Goal: Information Seeking & Learning: Check status

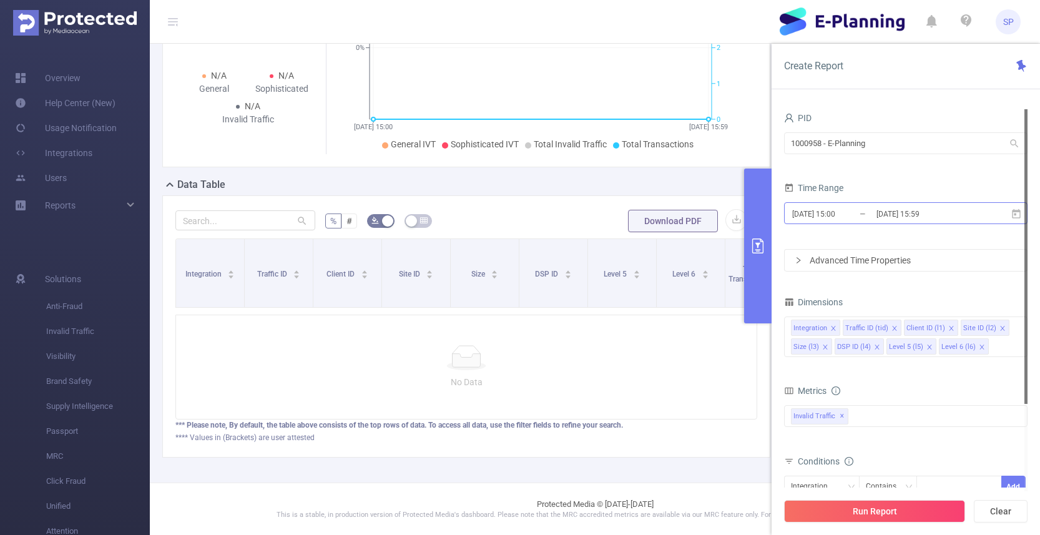
click at [828, 217] on input "[DATE] 15:00" at bounding box center [841, 213] width 101 height 17
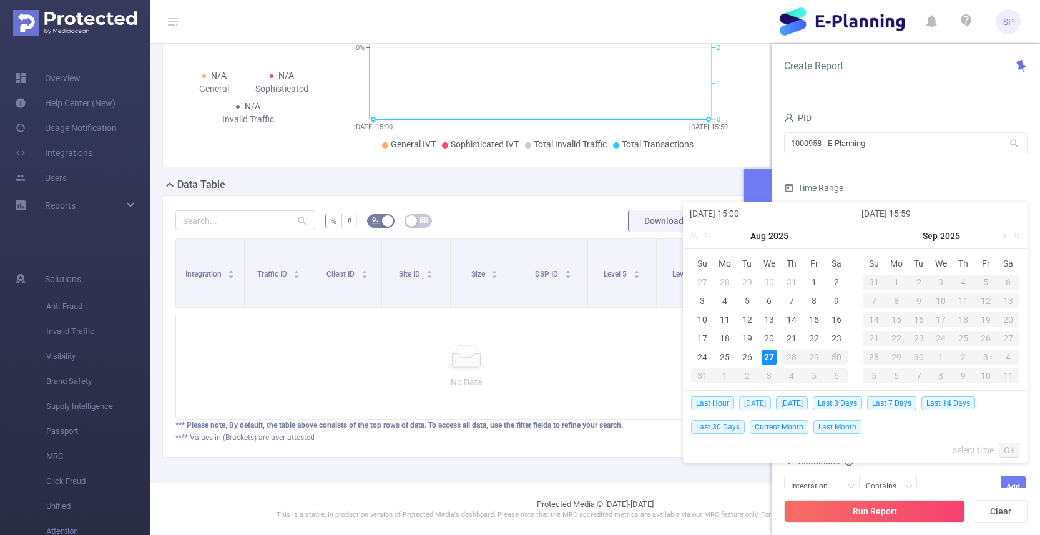
click at [752, 402] on span "[DATE]" at bounding box center [755, 403] width 32 height 14
type input "[DATE] 00:00"
type input "[DATE] 23:59"
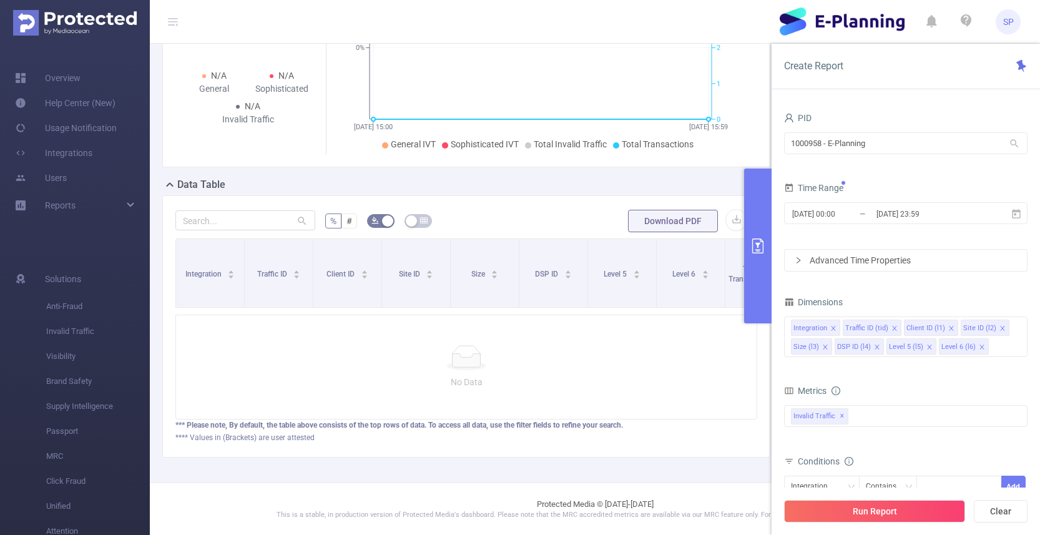
click at [872, 392] on div "Metrics" at bounding box center [905, 392] width 243 height 21
click at [859, 418] on div "Invalid Traffic ✕" at bounding box center [905, 416] width 243 height 22
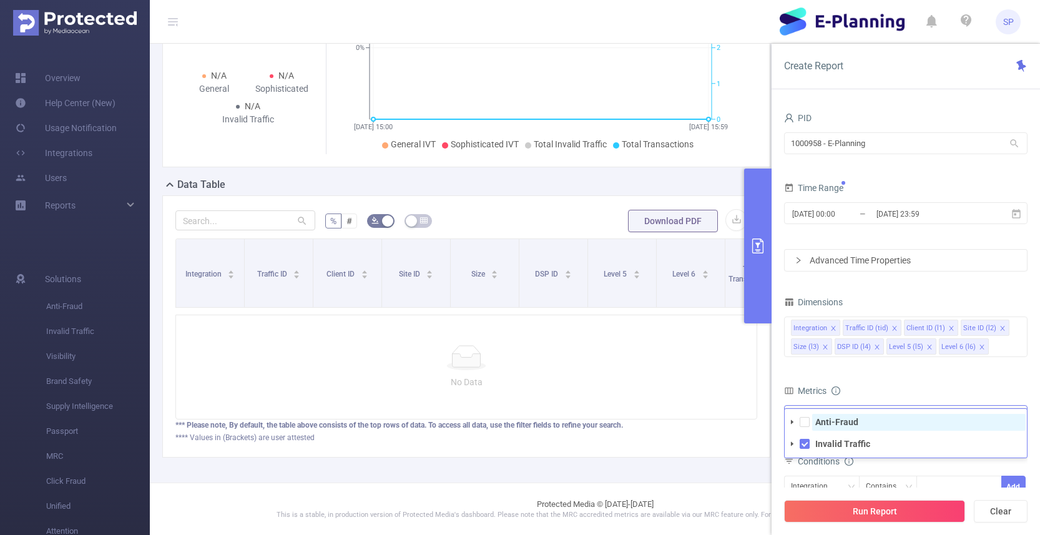
click at [836, 426] on strong "Anti-Fraud" at bounding box center [836, 422] width 43 height 10
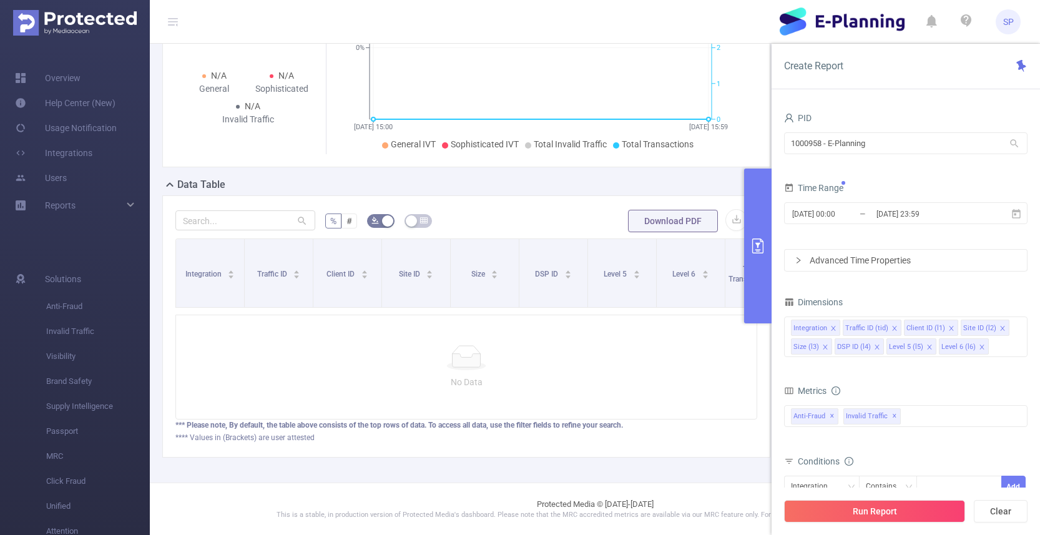
click at [898, 390] on div "Metrics" at bounding box center [905, 392] width 243 height 21
drag, startPoint x: 889, startPoint y: 497, endPoint x: 892, endPoint y: 509, distance: 12.1
click at [889, 498] on div "Run Report Clear" at bounding box center [905, 510] width 268 height 47
click at [892, 509] on button "Run Report" at bounding box center [874, 511] width 181 height 22
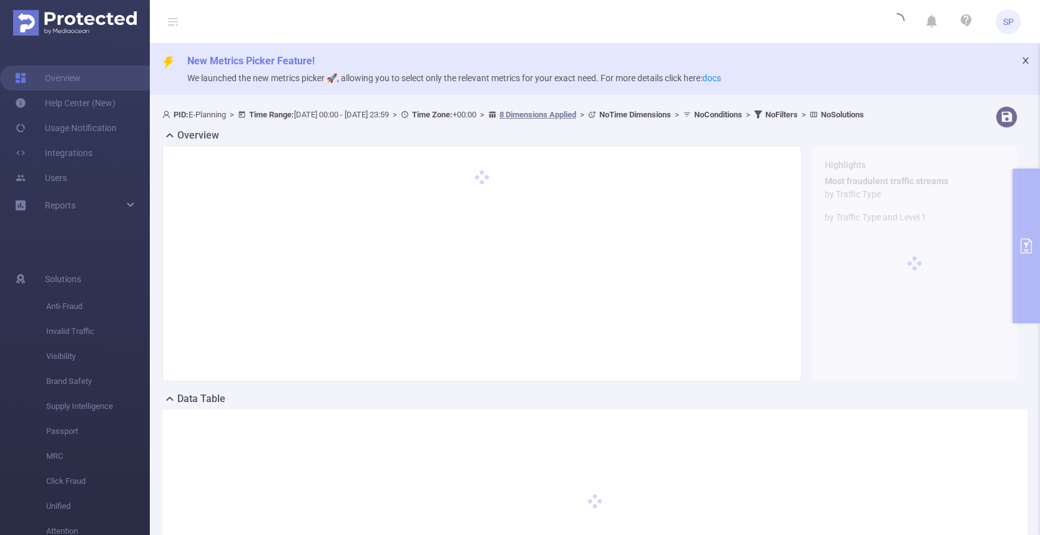
click at [1025, 62] on icon "icon: close" at bounding box center [1025, 60] width 9 height 9
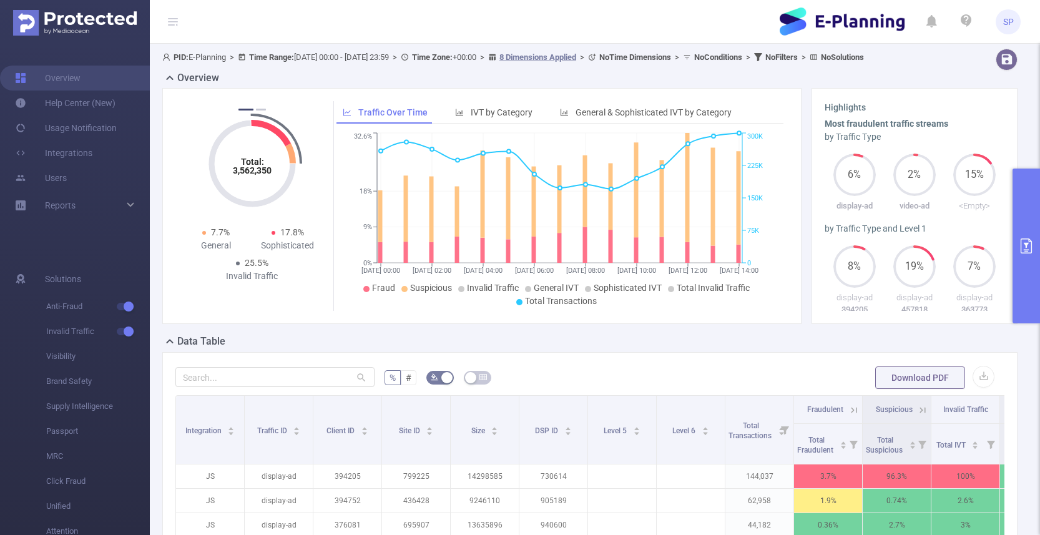
scroll to position [245, 0]
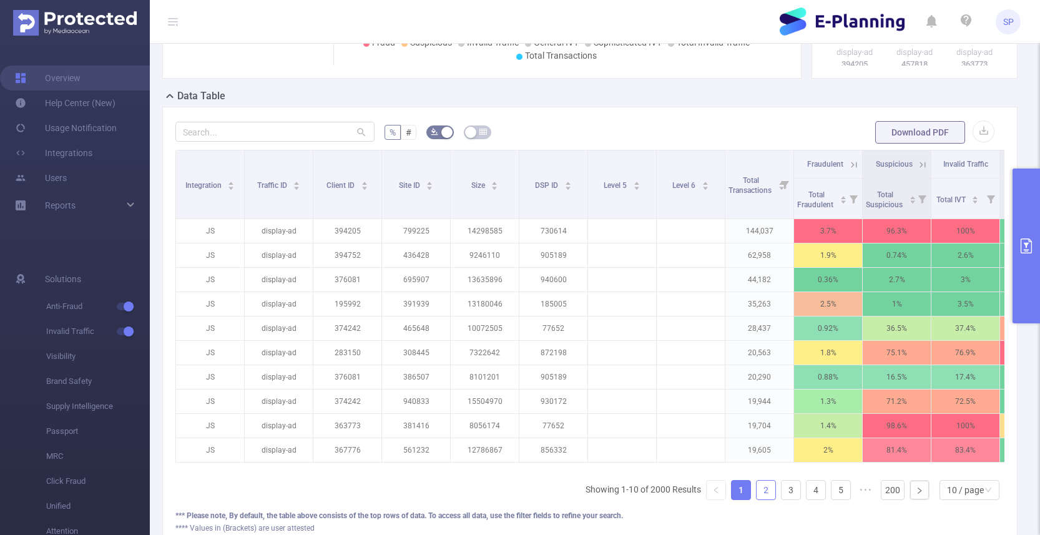
click at [770, 498] on link "2" at bounding box center [765, 490] width 19 height 19
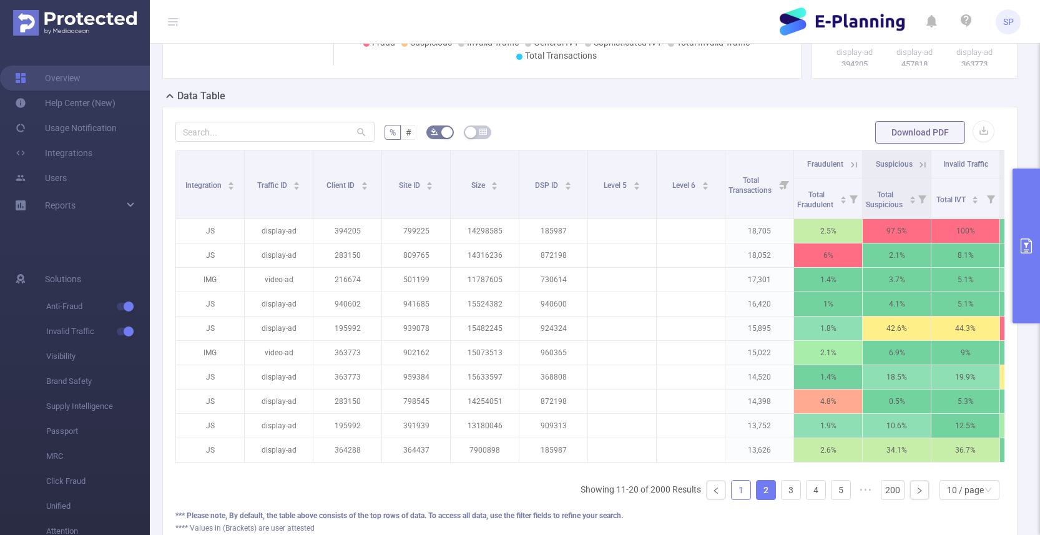
click at [743, 499] on link "1" at bounding box center [740, 490] width 19 height 19
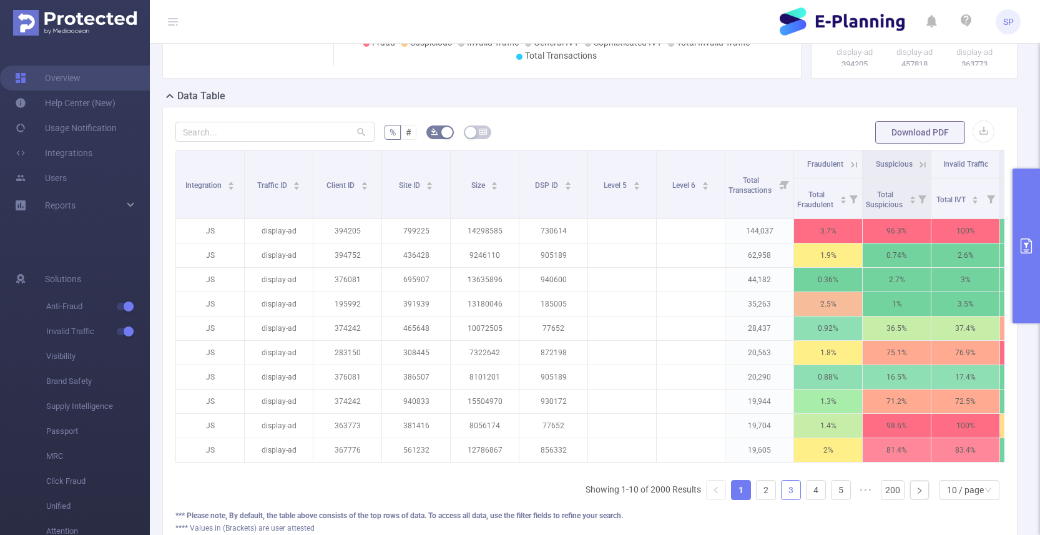
click at [787, 499] on link "3" at bounding box center [790, 490] width 19 height 19
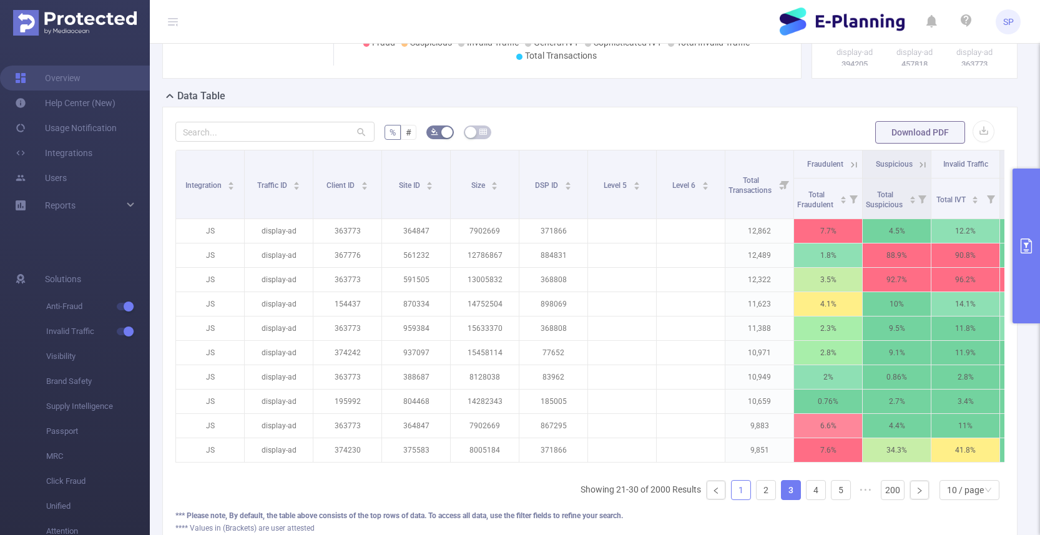
click at [743, 499] on link "1" at bounding box center [740, 490] width 19 height 19
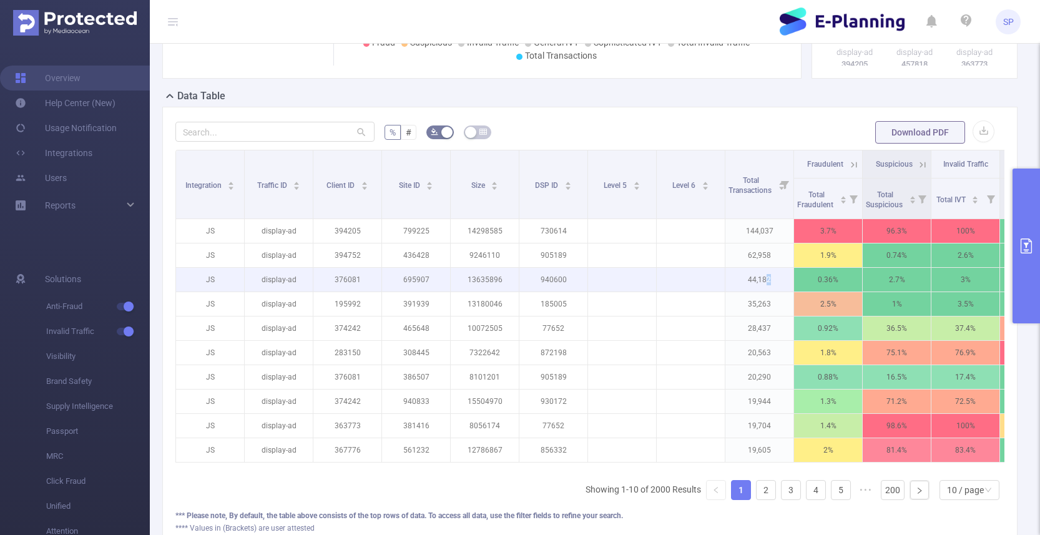
click at [769, 291] on p "44,182" at bounding box center [759, 280] width 68 height 24
copy p "2"
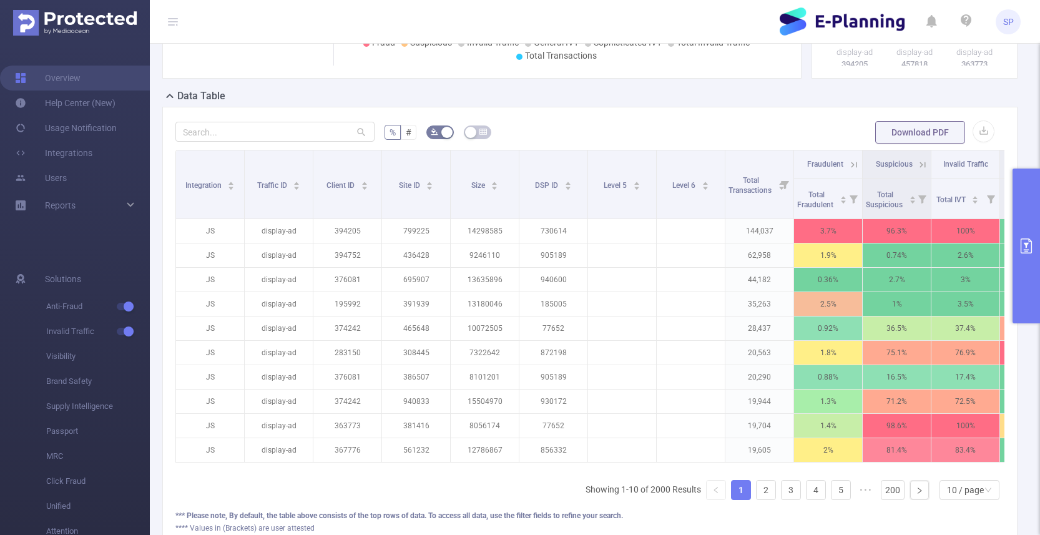
click at [851, 170] on icon at bounding box center [853, 164] width 11 height 11
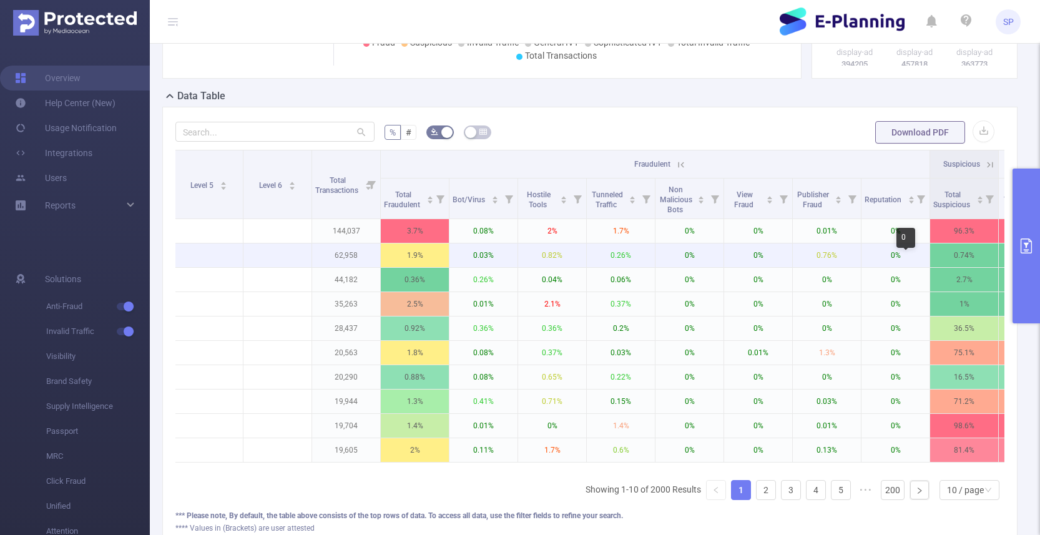
scroll to position [0, 413]
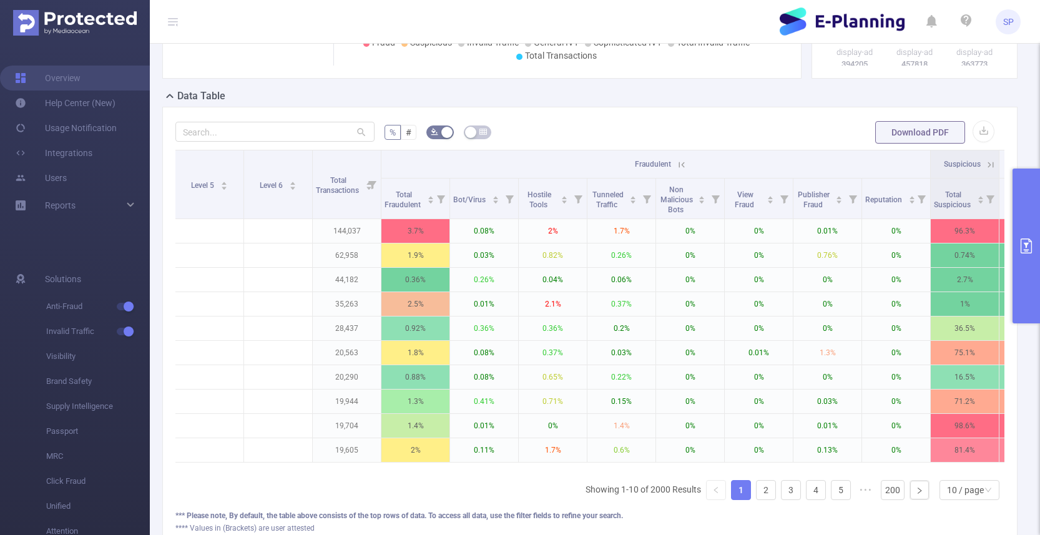
click at [1034, 205] on button "primary" at bounding box center [1025, 246] width 27 height 155
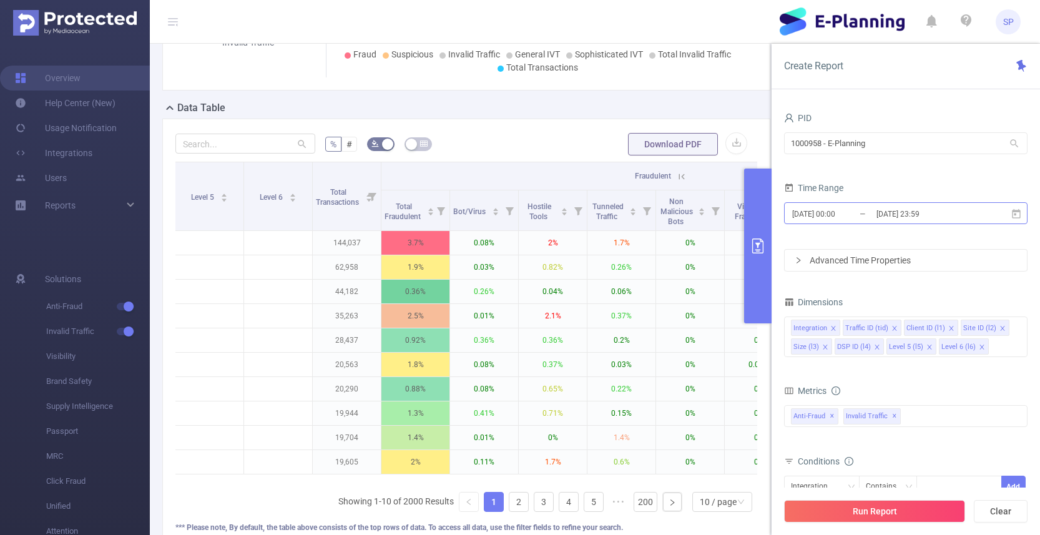
click at [838, 216] on input "[DATE] 00:00" at bounding box center [841, 213] width 101 height 17
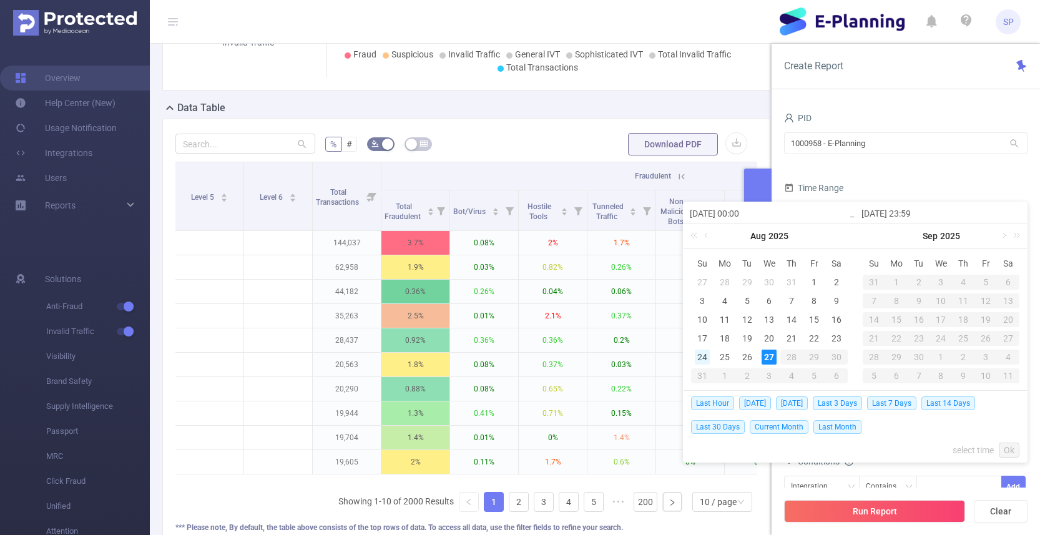
click at [704, 354] on div "24" at bounding box center [702, 357] width 15 height 15
type input "[DATE] 00:00"
type input "[DATE] 23:59"
type input "[DATE] 00:00"
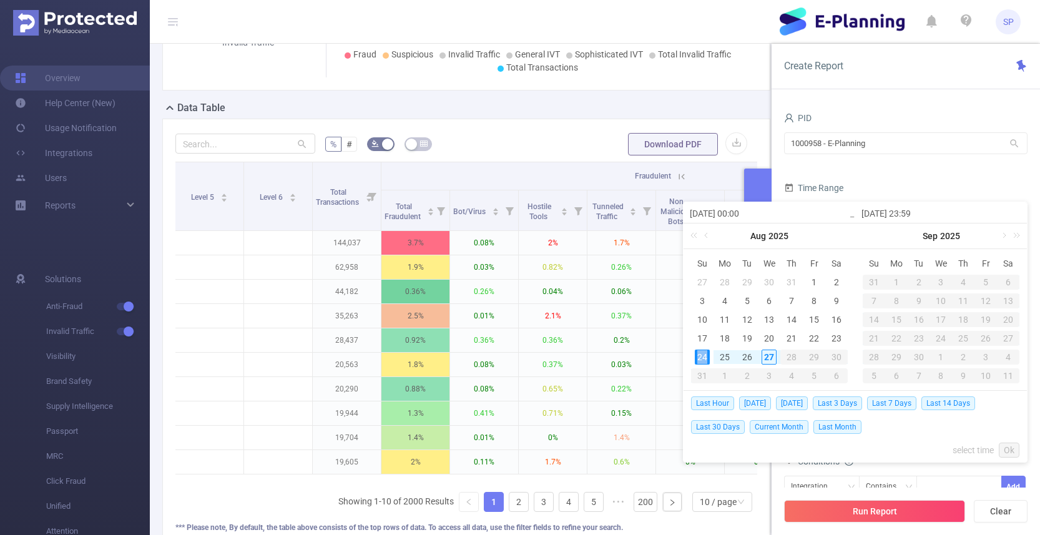
type input "[DATE] 23:59"
click at [1007, 446] on link "Ok" at bounding box center [1009, 450] width 21 height 15
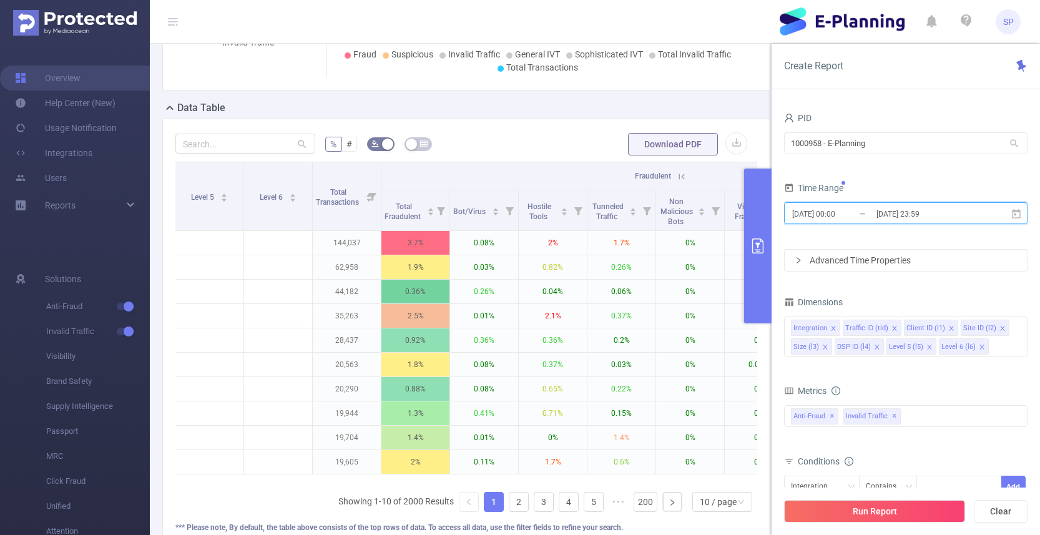
scroll to position [0, 0]
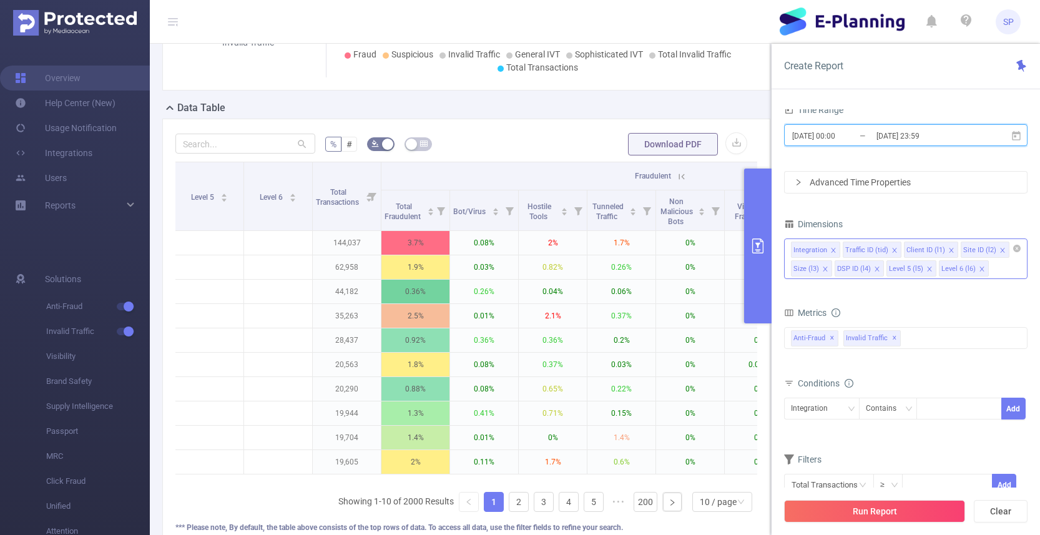
click at [824, 270] on icon "icon: close" at bounding box center [825, 269] width 4 height 4
click at [832, 270] on icon "icon: close" at bounding box center [833, 269] width 6 height 6
click at [832, 270] on icon "icon: close" at bounding box center [834, 269] width 6 height 6
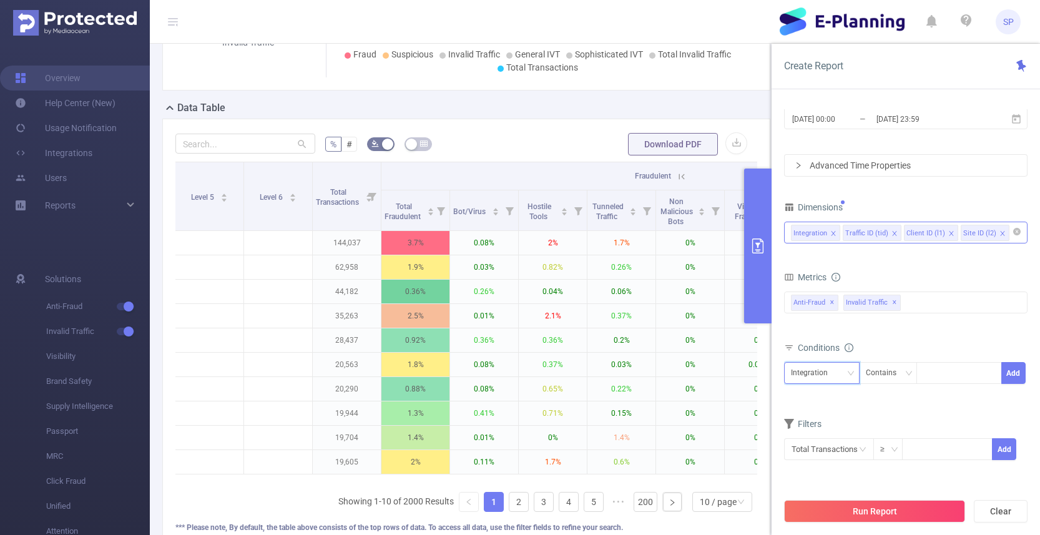
click at [842, 383] on div "Integration" at bounding box center [822, 373] width 62 height 21
click at [829, 439] on li "Client ID (l1)" at bounding box center [822, 440] width 76 height 20
click at [1004, 235] on li "Site ID (l2)" at bounding box center [985, 233] width 49 height 16
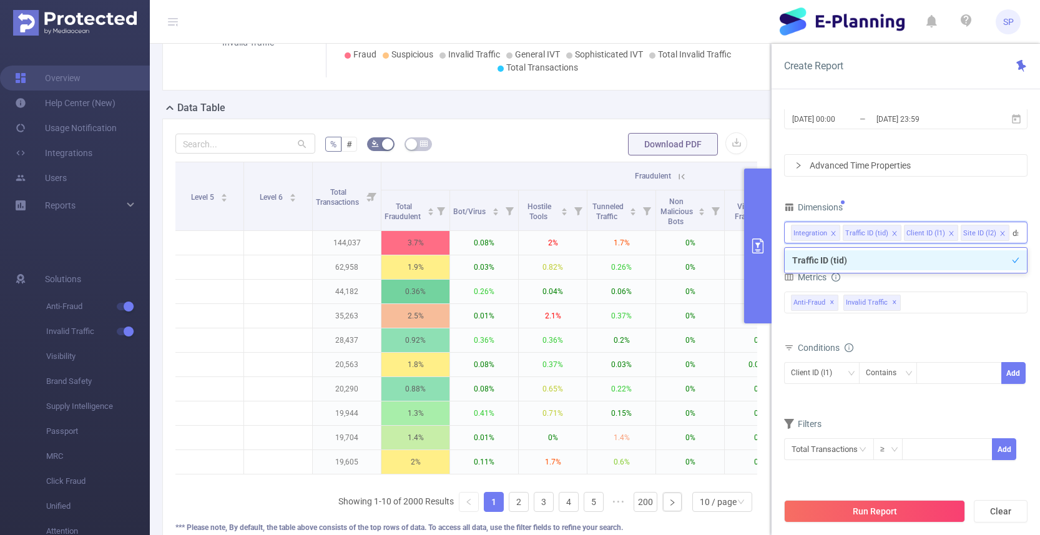
type input "d"
click at [1012, 239] on input at bounding box center [1015, 233] width 6 height 16
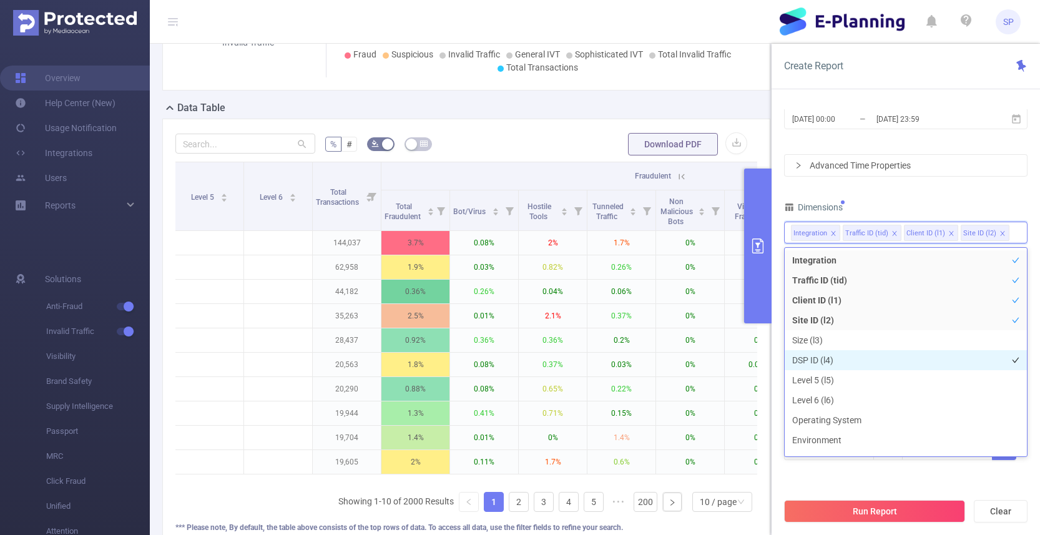
click at [890, 363] on li "DSP ID (l4)" at bounding box center [906, 360] width 242 height 20
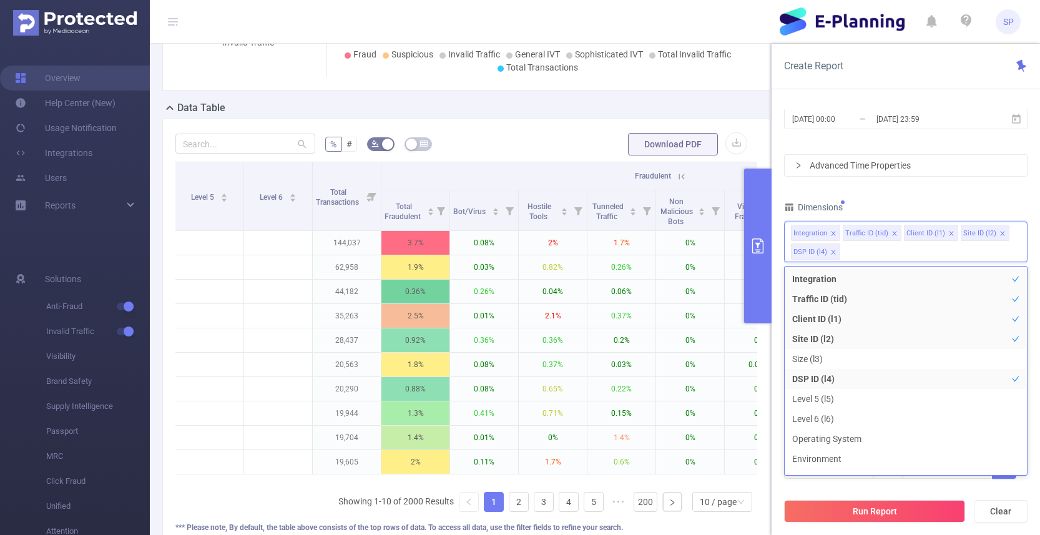
click at [986, 196] on div "PID 1000958 - E-Planning 1000958 - E-Planning Time Range [DATE] 00:00 _ [DATE] …" at bounding box center [905, 254] width 243 height 481
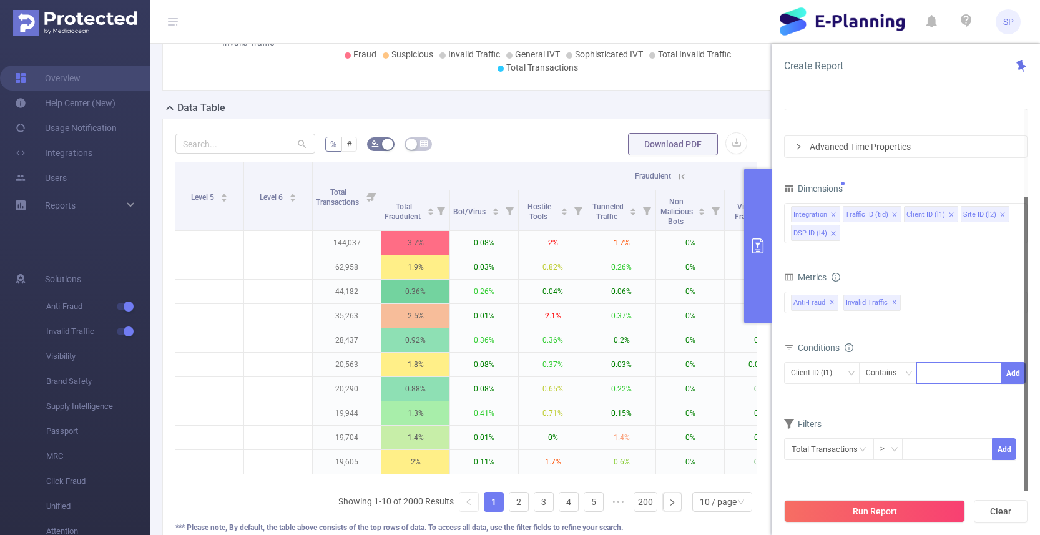
click at [928, 379] on input at bounding box center [926, 373] width 6 height 16
paste input "928178"
type input "928178"
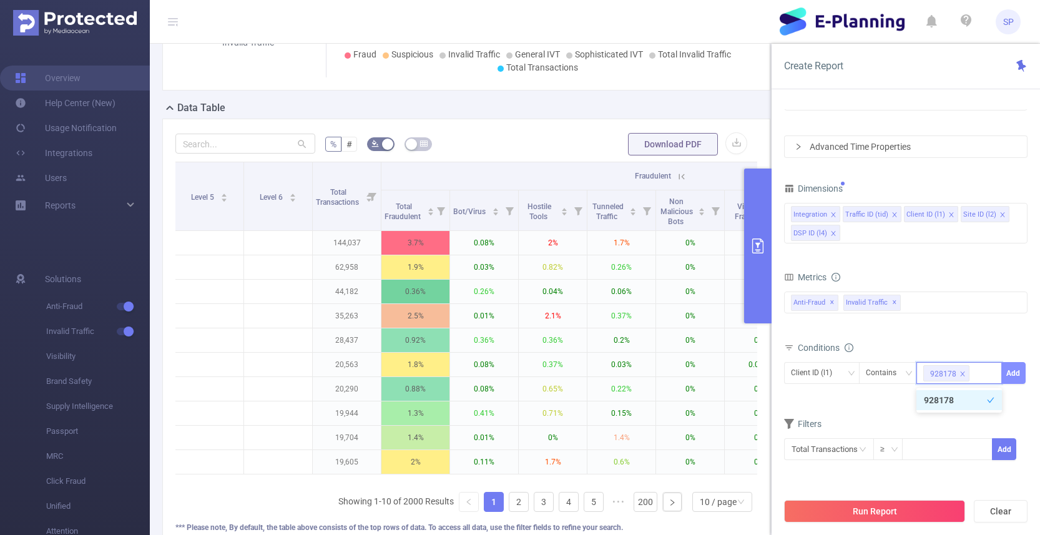
click at [1010, 375] on button "Add" at bounding box center [1013, 373] width 24 height 22
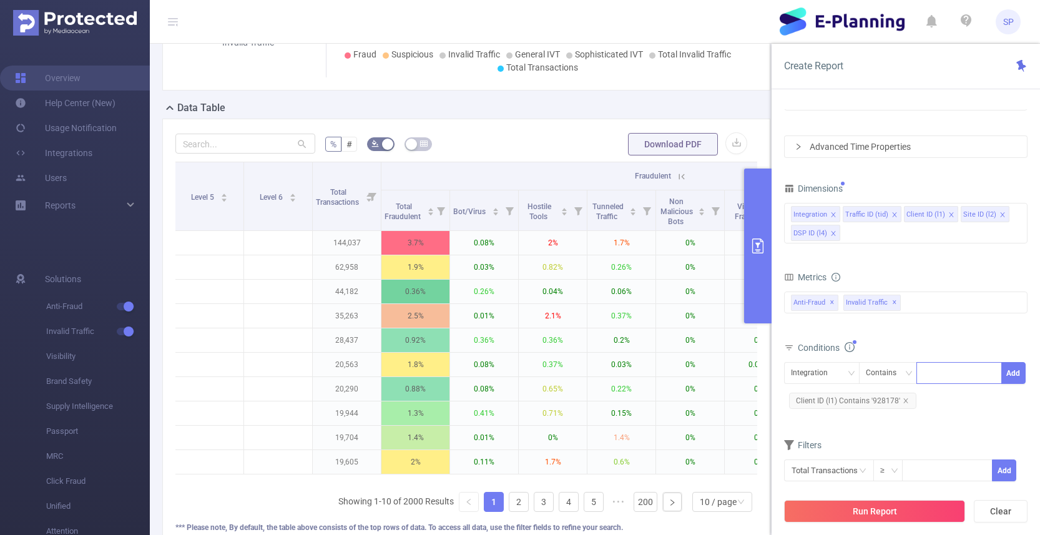
click at [932, 374] on div at bounding box center [959, 373] width 72 height 21
click at [832, 379] on div "Integration" at bounding box center [814, 373] width 46 height 21
click at [831, 472] on li "DSP ID (l4)" at bounding box center [822, 480] width 76 height 20
click at [931, 369] on div at bounding box center [959, 373] width 72 height 21
paste input "578226"
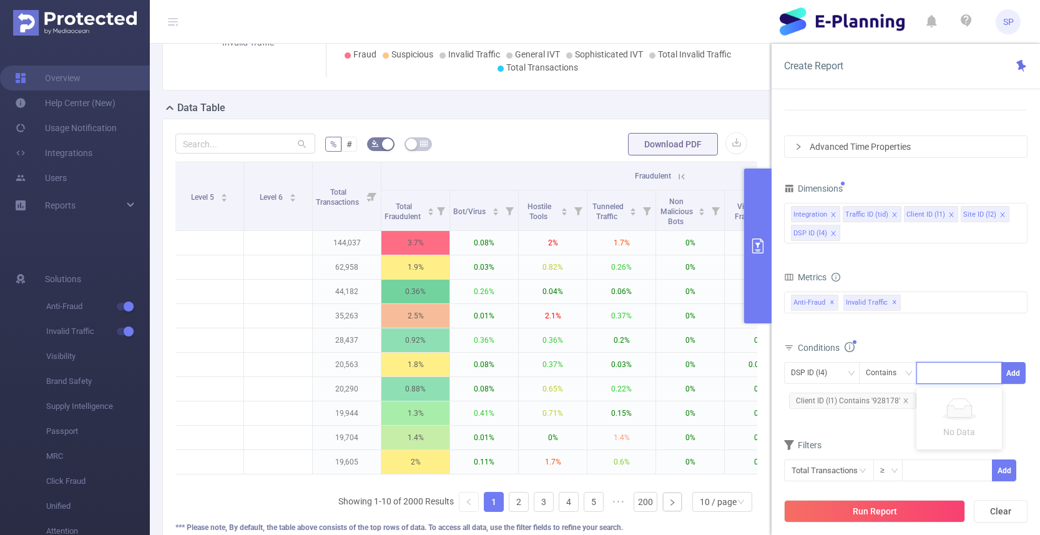
type input "578226"
click at [1007, 376] on button "Add" at bounding box center [1013, 373] width 24 height 22
click at [937, 449] on form "Dimensions Integration Traffic ID (tid) Client ID (l1) Site ID (l2) DSP ID (l4)…" at bounding box center [905, 349] width 243 height 339
click at [905, 511] on button "Run Report" at bounding box center [874, 511] width 181 height 22
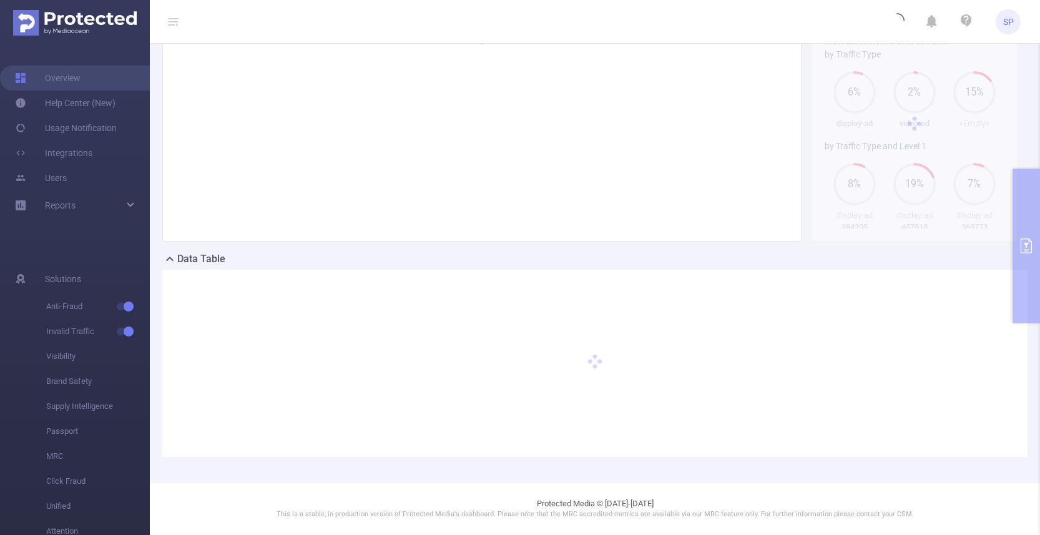
scroll to position [94, 0]
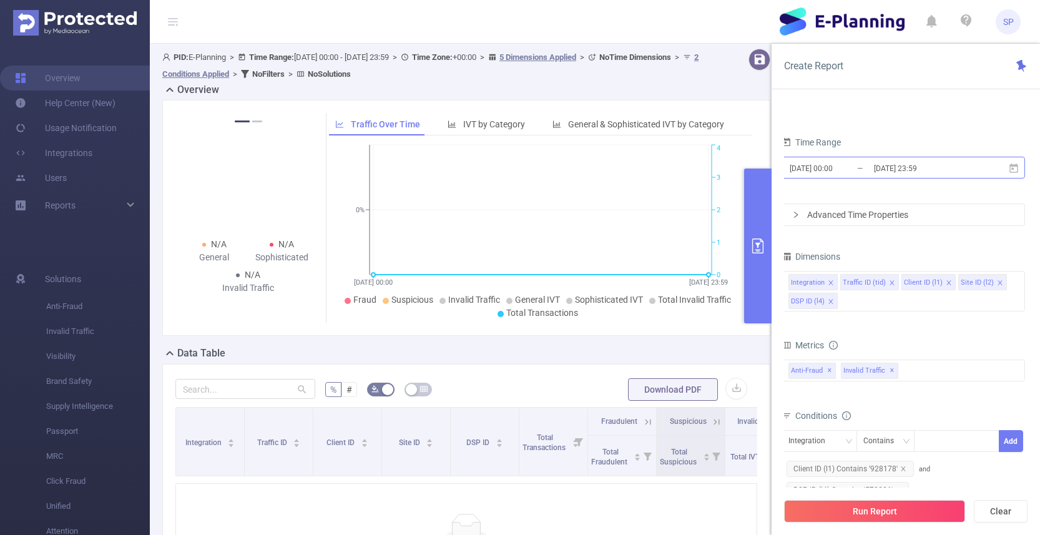
click at [844, 173] on input "[DATE] 00:00" at bounding box center [838, 168] width 101 height 17
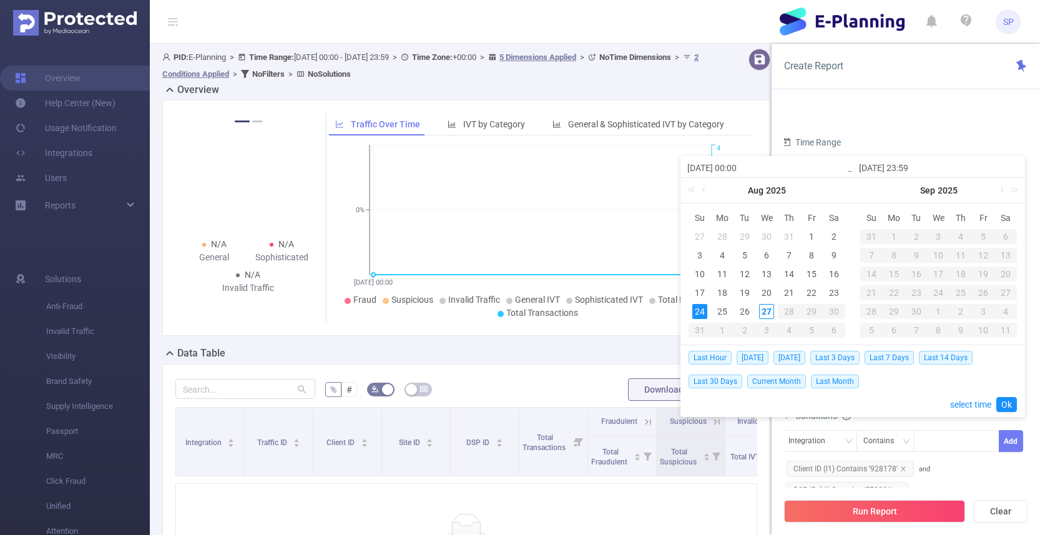
drag, startPoint x: 701, startPoint y: 310, endPoint x: 756, endPoint y: 311, distance: 54.9
click at [701, 310] on div "24" at bounding box center [699, 311] width 15 height 15
click at [762, 311] on div "27" at bounding box center [766, 311] width 15 height 15
type input "[DATE] 23:59"
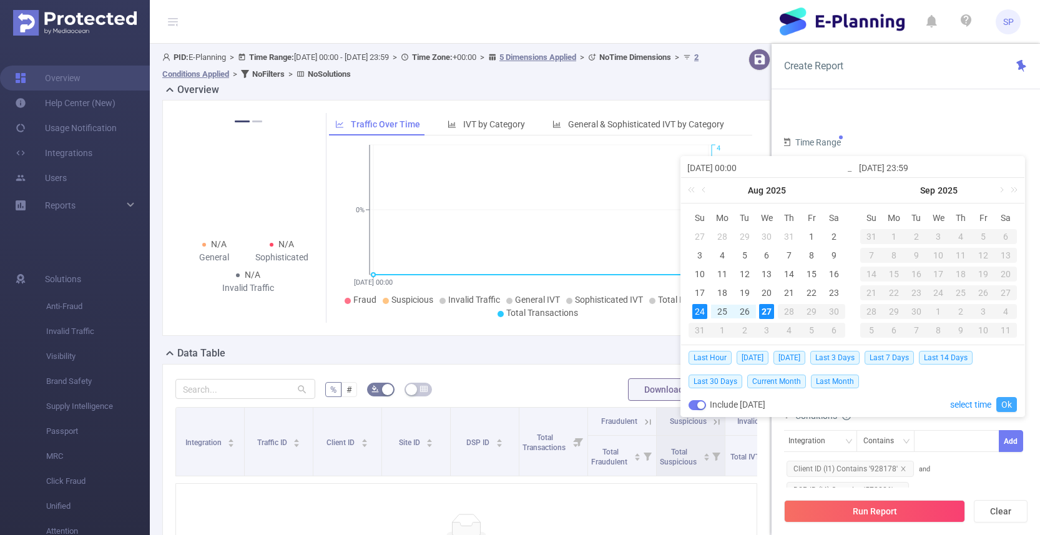
click at [1002, 406] on link "Ok" at bounding box center [1006, 404] width 21 height 15
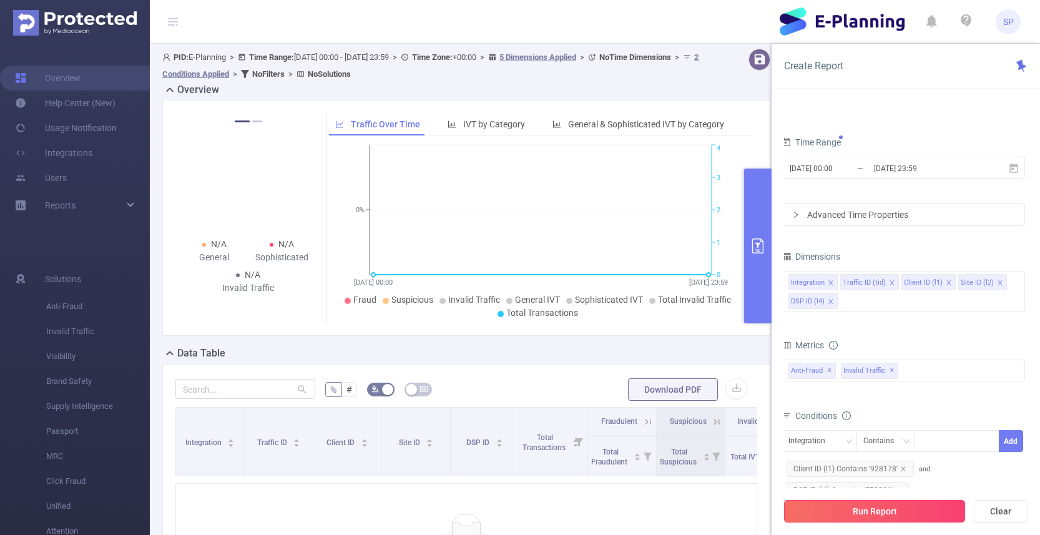
click at [903, 514] on button "Run Report" at bounding box center [874, 511] width 181 height 22
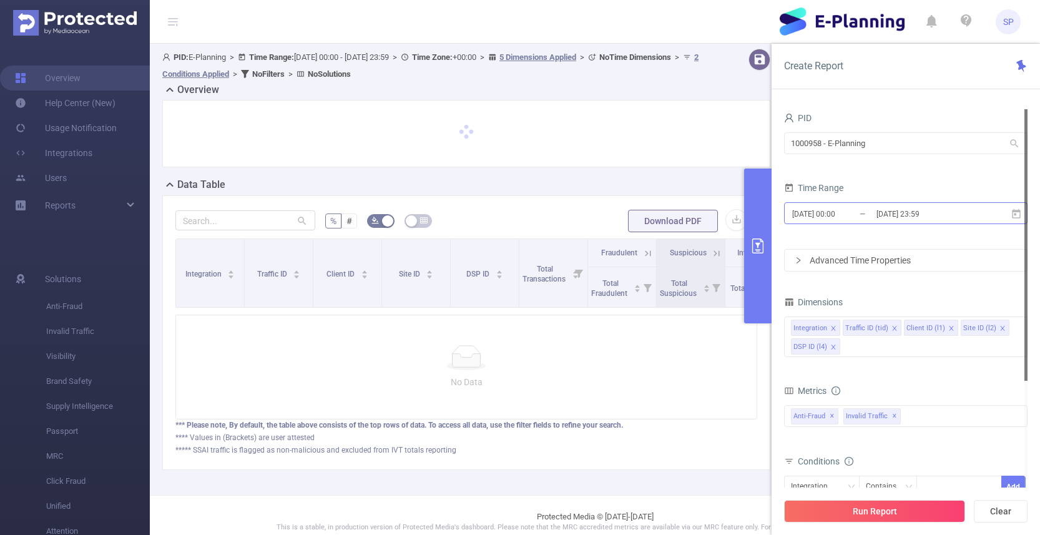
click at [815, 217] on input "[DATE] 00:00" at bounding box center [841, 213] width 101 height 17
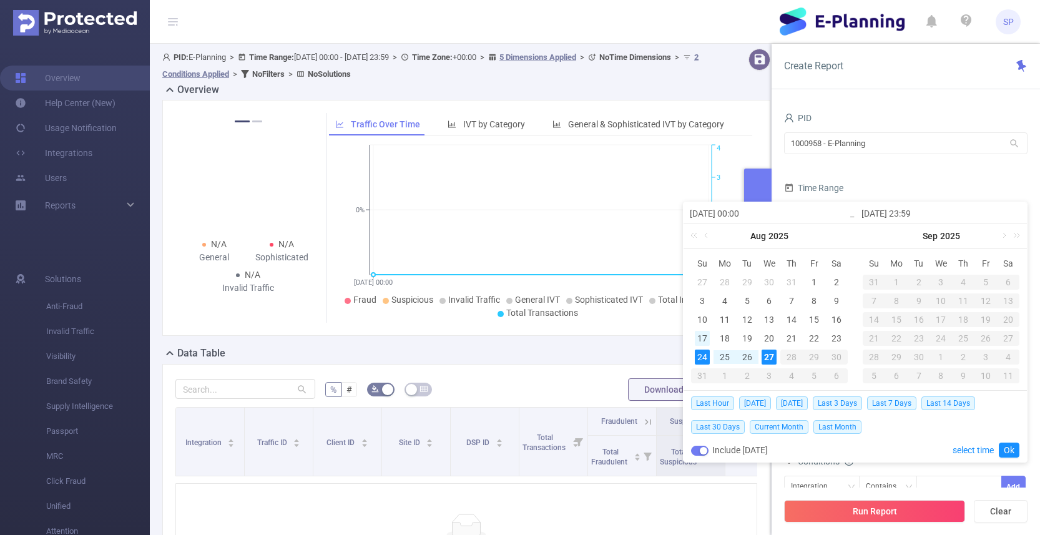
click at [708, 340] on div "17" at bounding box center [702, 338] width 15 height 15
click at [831, 340] on div "23" at bounding box center [836, 338] width 15 height 15
type input "[DATE] 00:00"
type input "[DATE] 23:59"
type input "[DATE] 00:00"
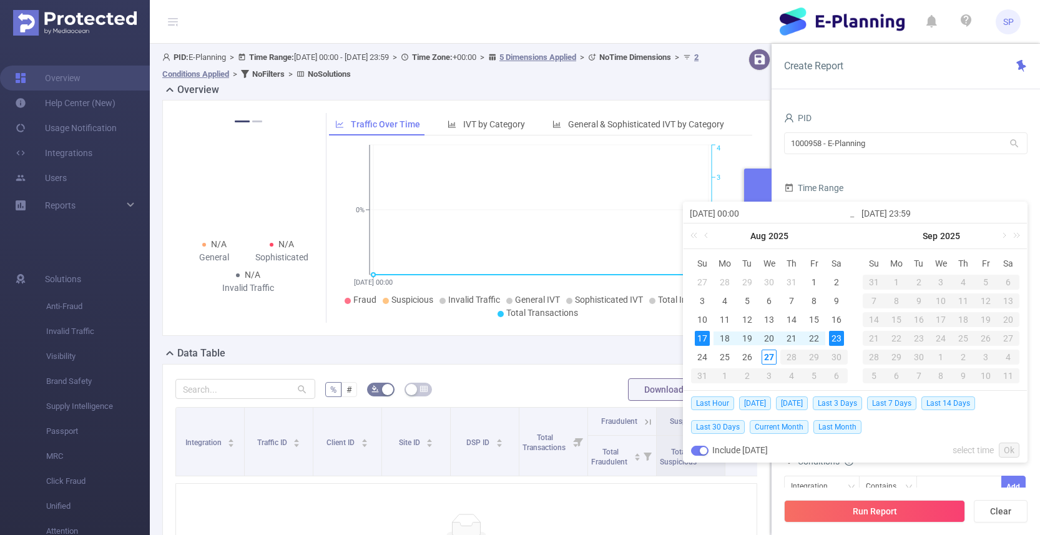
type input "[DATE] 23:59"
click at [1009, 450] on link "Ok" at bounding box center [1009, 450] width 21 height 15
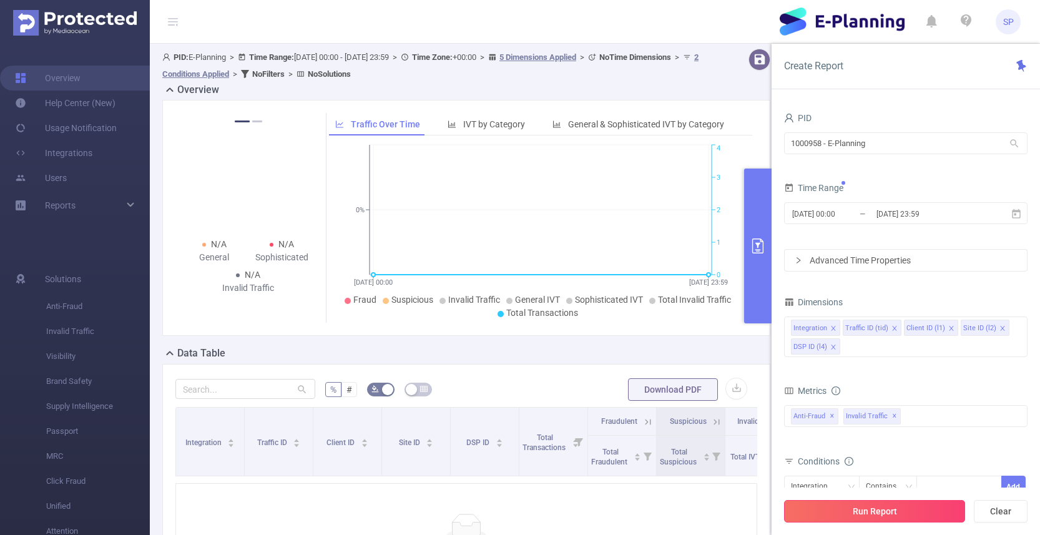
click at [916, 503] on button "Run Report" at bounding box center [874, 511] width 181 height 22
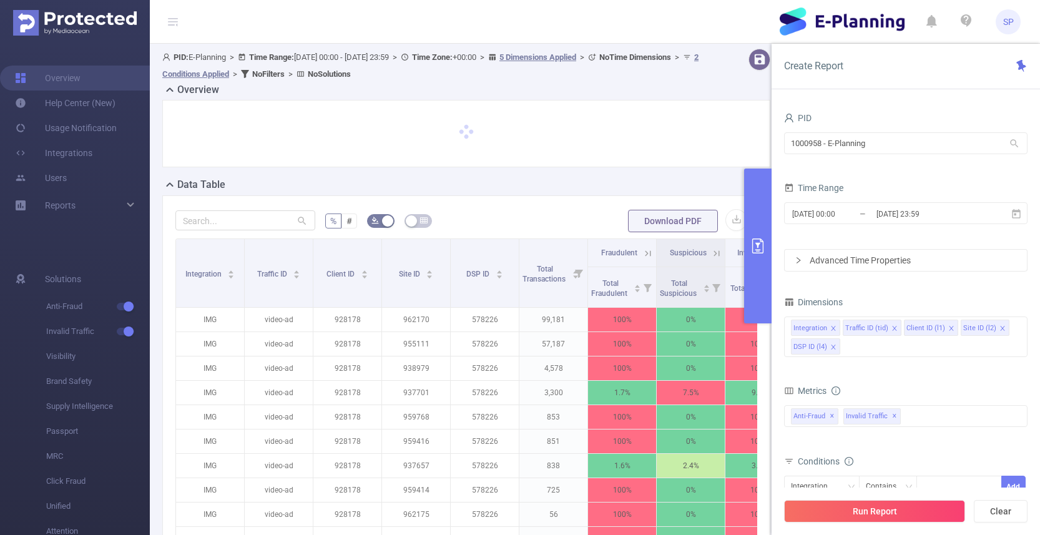
drag, startPoint x: 585, startPoint y: 174, endPoint x: 603, endPoint y: 222, distance: 51.1
click at [585, 174] on div at bounding box center [466, 138] width 618 height 77
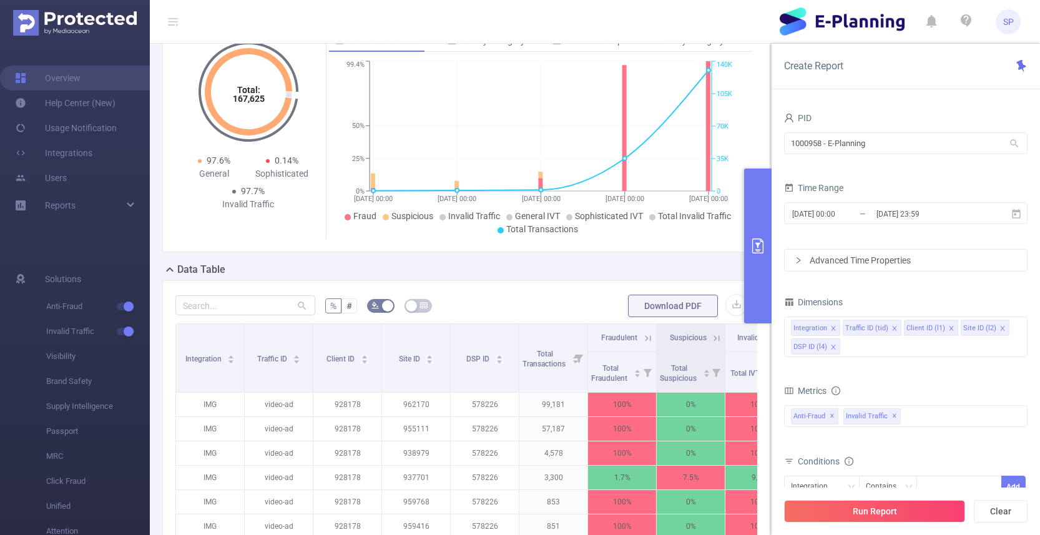
scroll to position [152, 0]
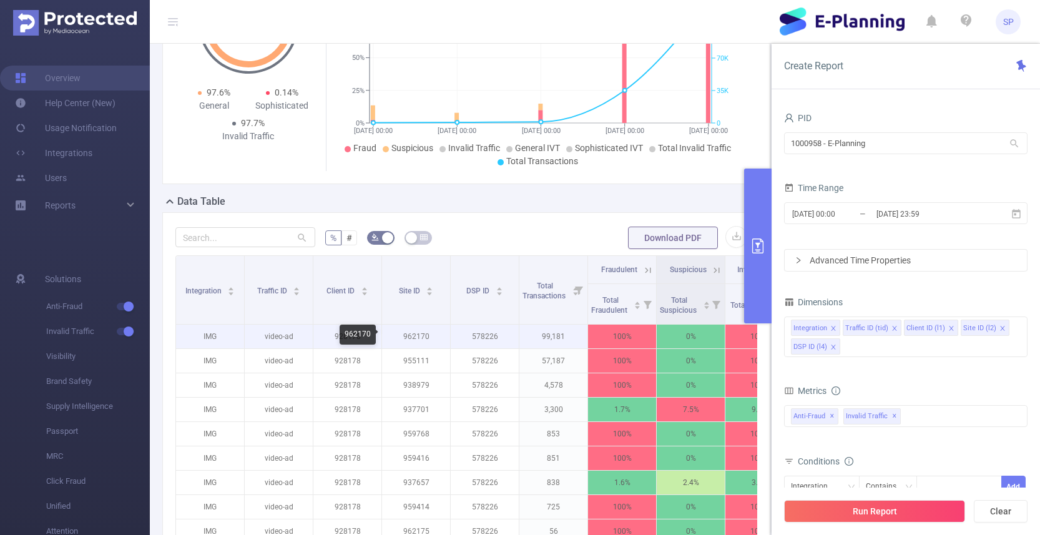
click at [401, 336] on p "962170" at bounding box center [416, 337] width 68 height 24
copy p "962170"
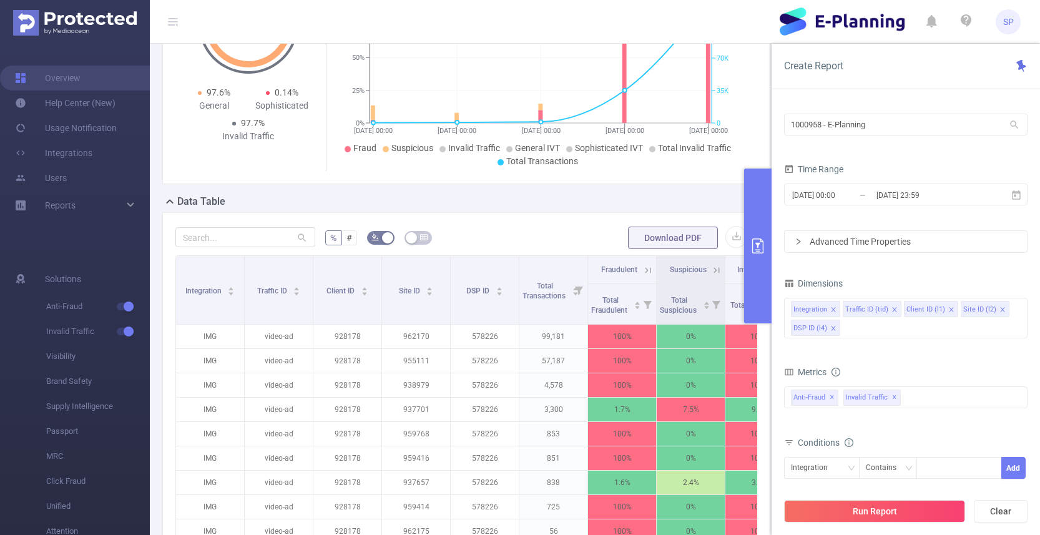
click at [853, 247] on div "Advanced Time Properties" at bounding box center [906, 241] width 242 height 21
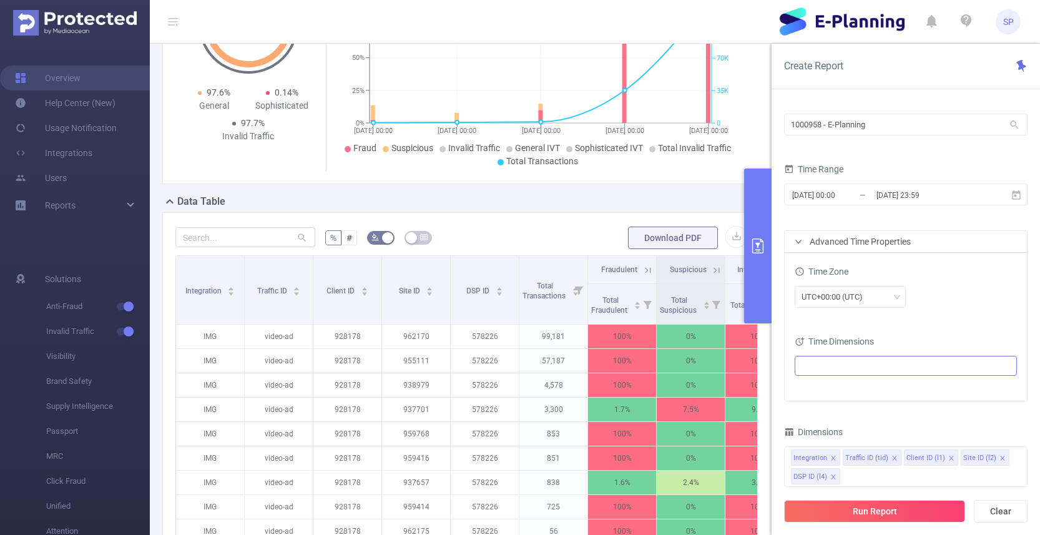
click at [842, 364] on ul at bounding box center [900, 365] width 205 height 19
drag, startPoint x: 820, startPoint y: 390, endPoint x: 834, endPoint y: 363, distance: 30.1
click at [820, 390] on span at bounding box center [817, 390] width 10 height 10
click at [952, 308] on div "UTC+00:00 (UTC)" at bounding box center [906, 297] width 222 height 22
click at [893, 503] on button "Run Report" at bounding box center [874, 511] width 181 height 22
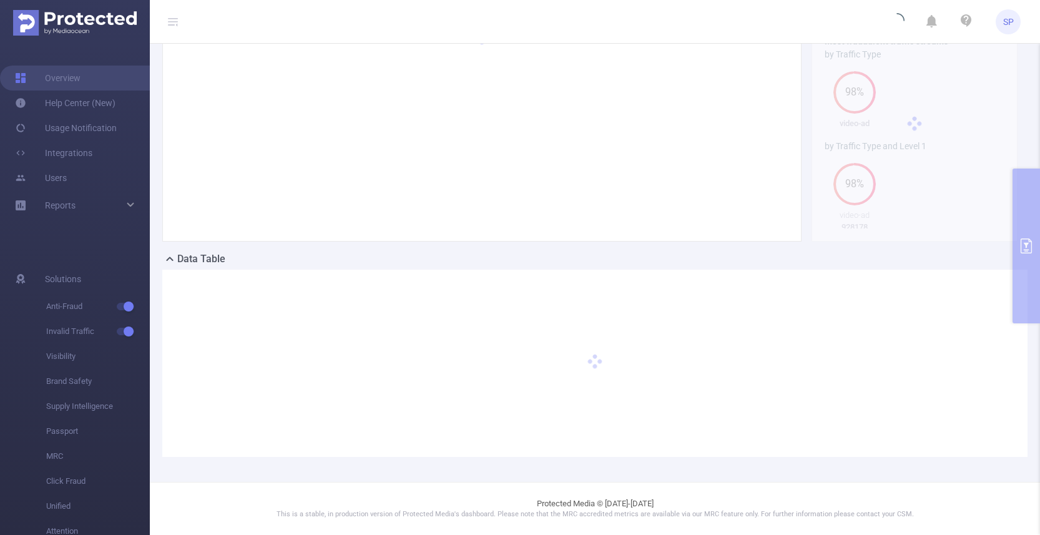
scroll to position [94, 0]
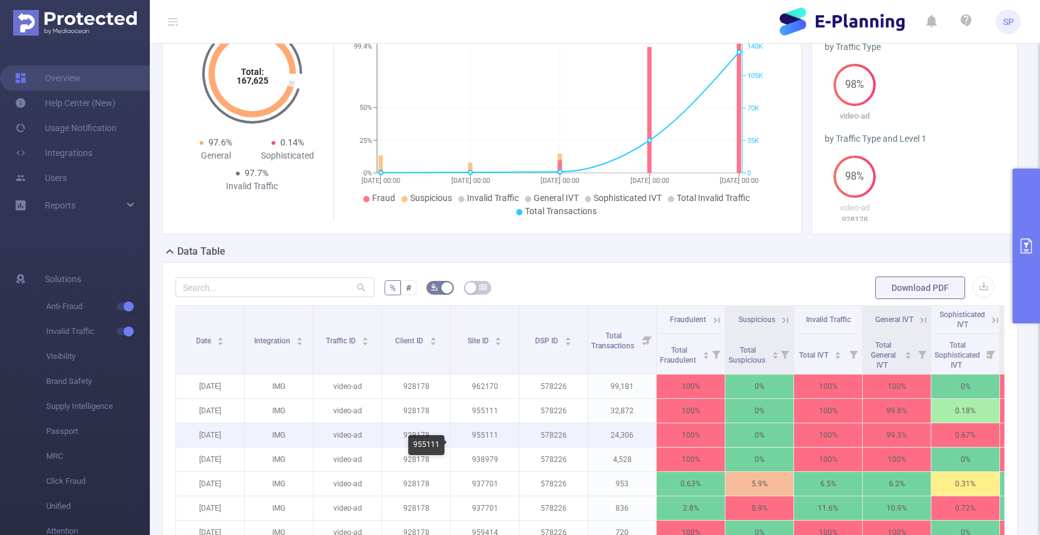
scroll to position [57, 0]
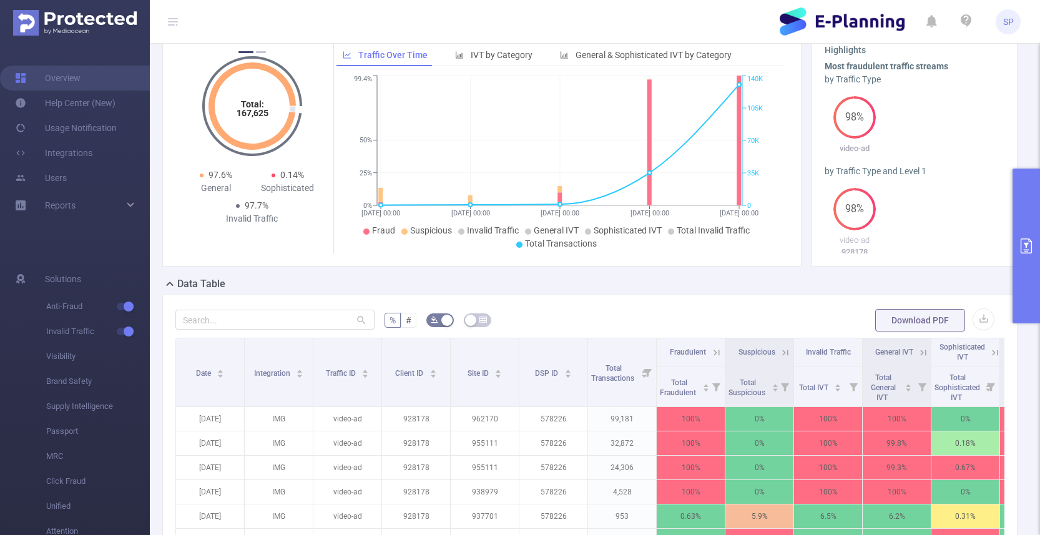
click at [1028, 243] on icon "primary" at bounding box center [1026, 245] width 15 height 15
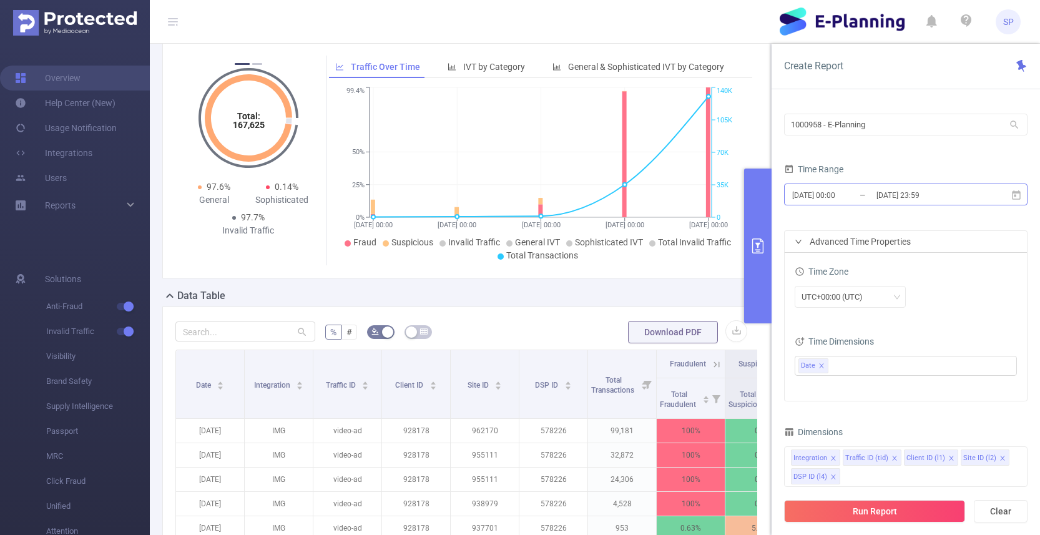
click at [834, 195] on input "[DATE] 00:00" at bounding box center [841, 195] width 101 height 17
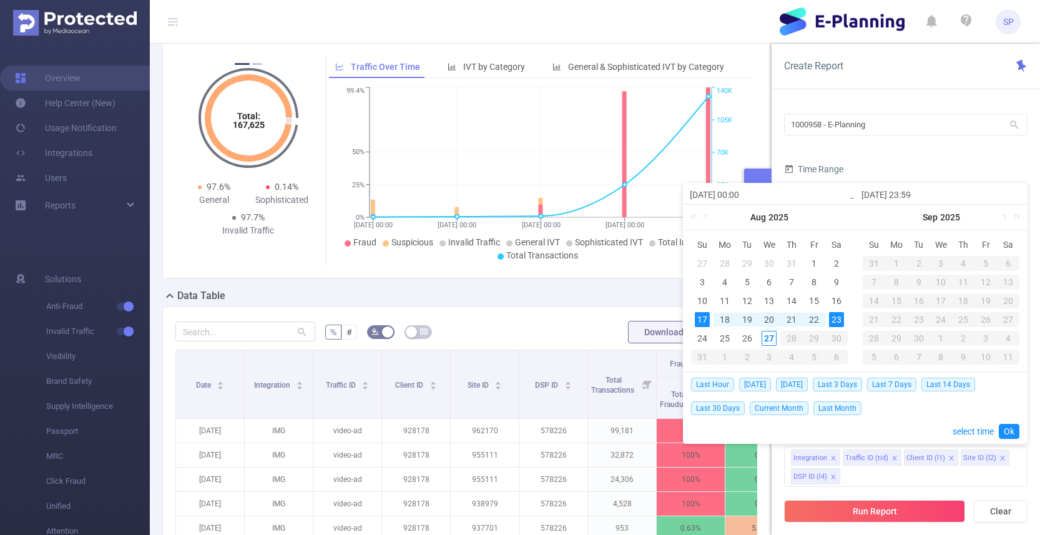
click at [774, 322] on div "20" at bounding box center [768, 319] width 15 height 15
click at [772, 320] on div "20" at bounding box center [768, 319] width 15 height 15
type input "[DATE] 00:00"
type input "[DATE] 23:59"
type input "[DATE] 00:00"
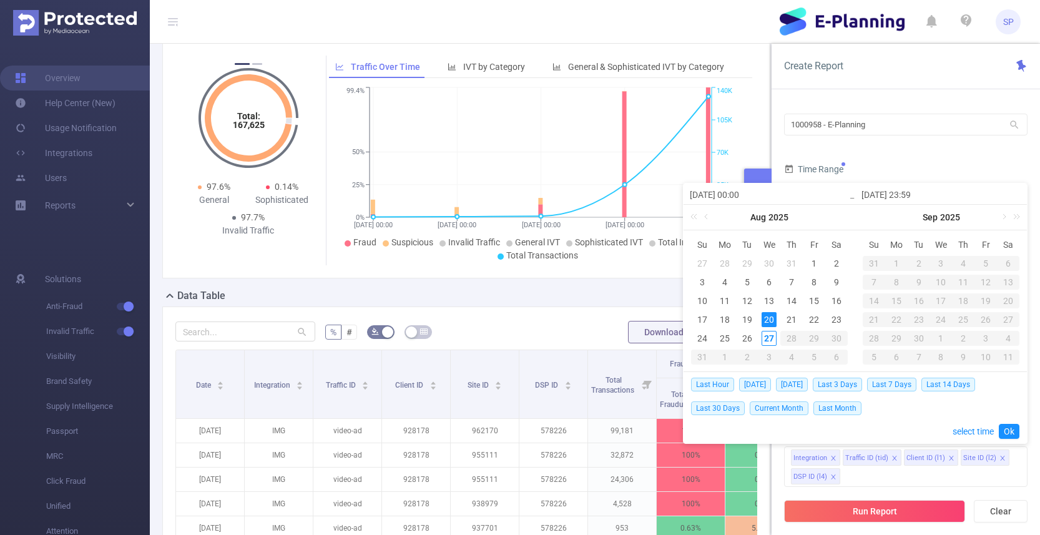
type input "[DATE] 23:59"
click at [1002, 428] on link "Ok" at bounding box center [1009, 431] width 21 height 15
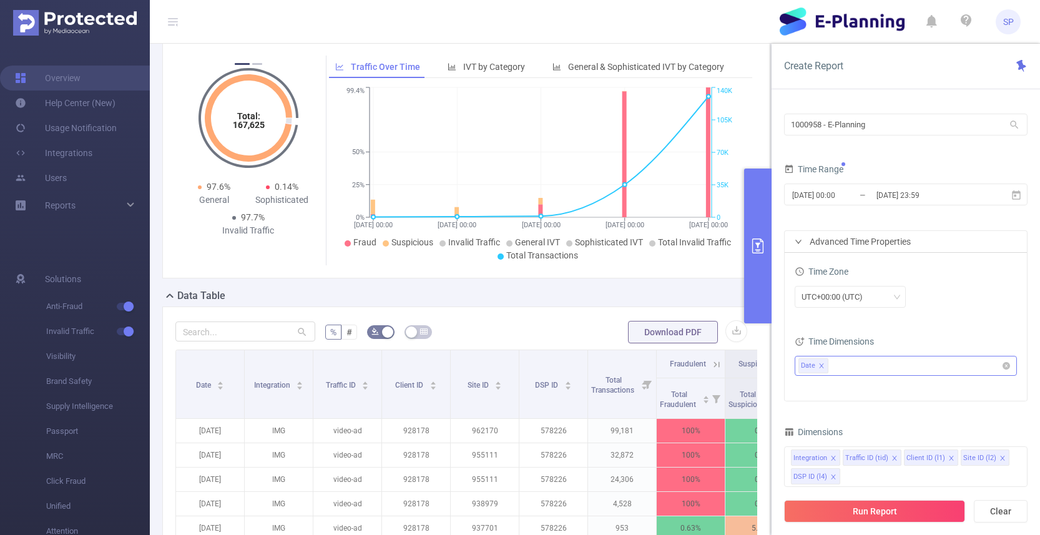
click at [824, 364] on icon "icon: close" at bounding box center [821, 366] width 6 height 6
click at [829, 367] on ul "Date" at bounding box center [900, 365] width 205 height 19
click at [819, 432] on span at bounding box center [817, 434] width 10 height 10
click at [918, 324] on div "Time Zone UTC+00:00 (UTC) Time Dimensions Hour Hour Range" at bounding box center [906, 327] width 242 height 148
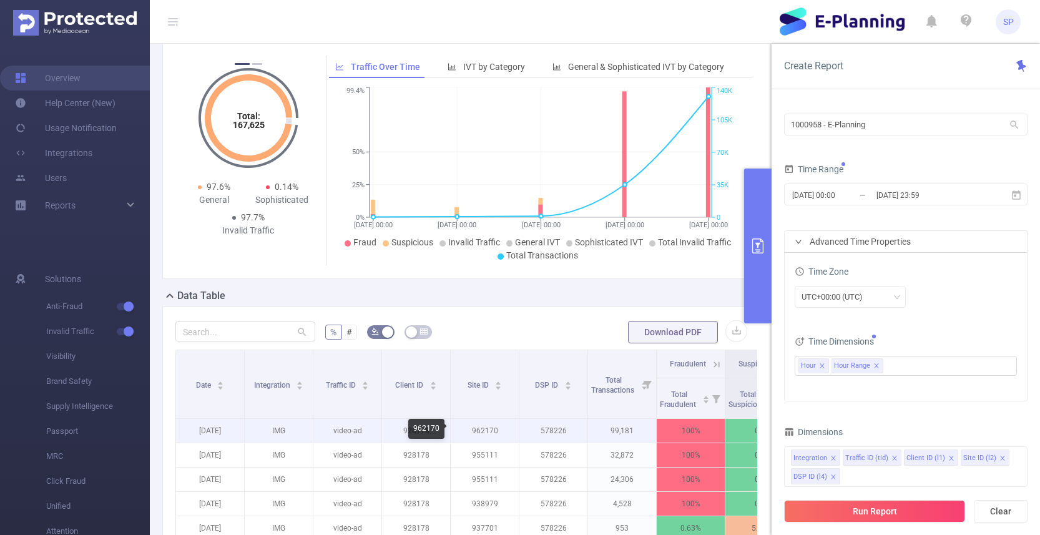
click at [483, 433] on p "962170" at bounding box center [485, 431] width 68 height 24
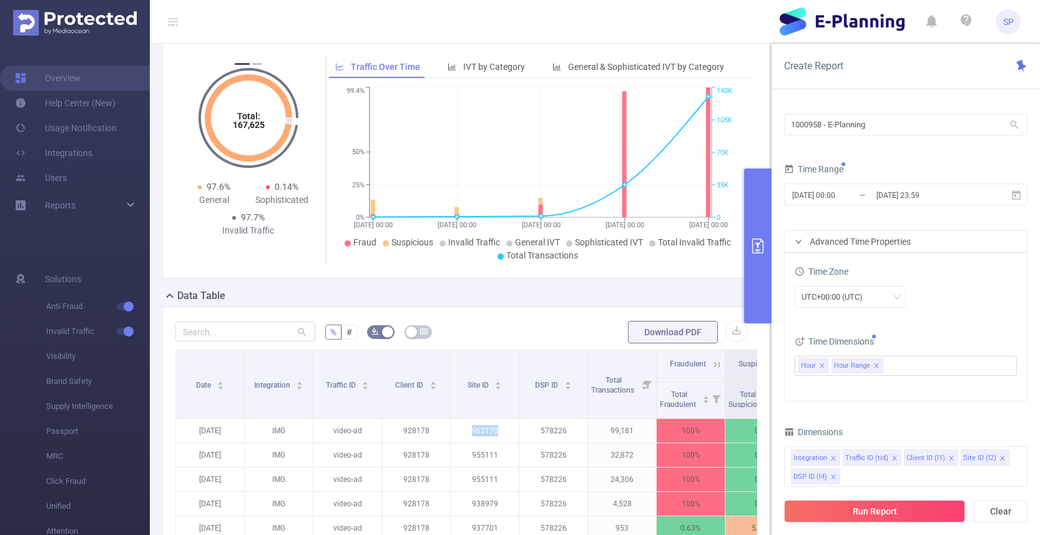
copy p "962170"
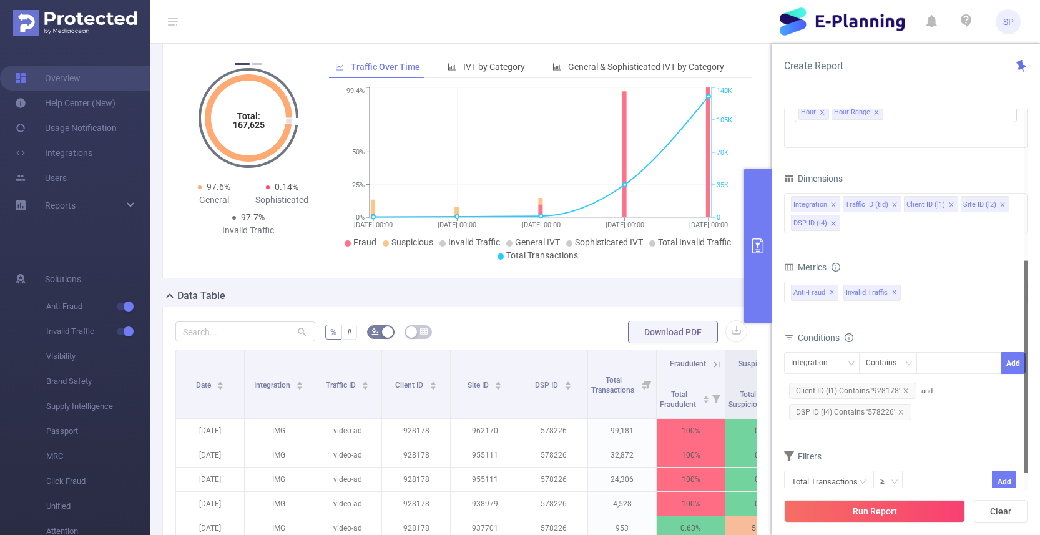
click at [958, 350] on div "Integration Contains Add Client ID (l1) Contains '928178' and DSP ID (l4) Conta…" at bounding box center [905, 389] width 243 height 78
click at [849, 362] on icon "icon: down" at bounding box center [851, 363] width 6 height 4
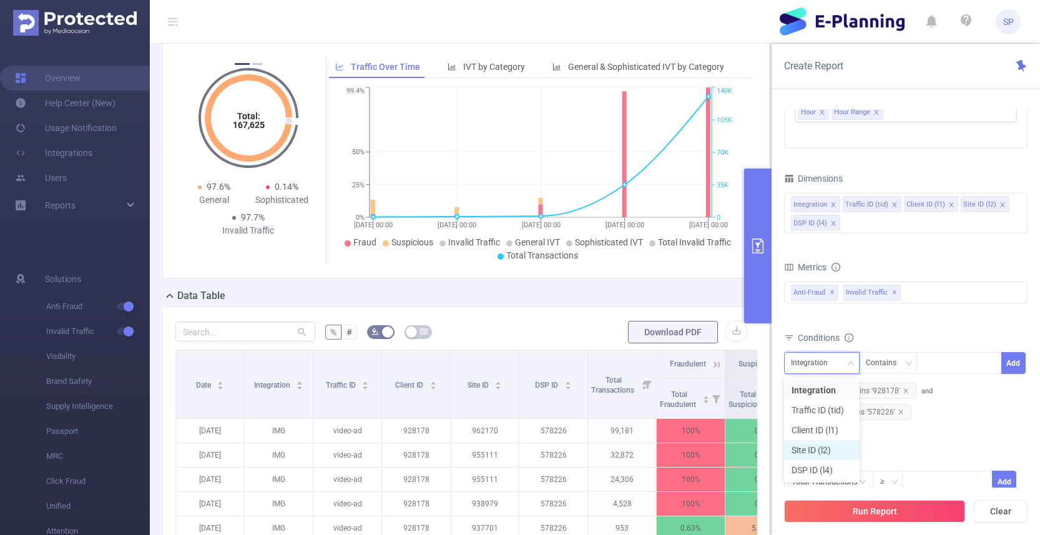
click at [826, 449] on li "Site ID (l2)" at bounding box center [822, 450] width 76 height 20
click at [947, 375] on div "Site ID (l2) Contains Add" at bounding box center [905, 366] width 243 height 28
click at [951, 364] on div at bounding box center [959, 363] width 72 height 21
paste input "962170"
type input "962170"
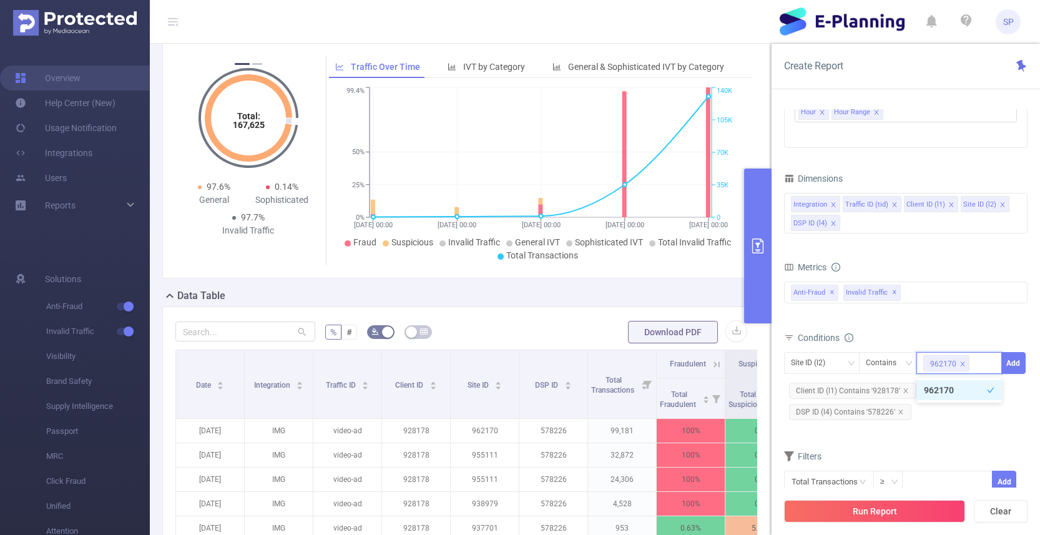
click at [1006, 436] on form "Dimensions Integration Traffic ID (tid) Client ID (l1) Site ID (l2) DSP ID (l4)…" at bounding box center [905, 339] width 243 height 339
click at [900, 413] on icon "icon: close" at bounding box center [900, 411] width 4 height 4
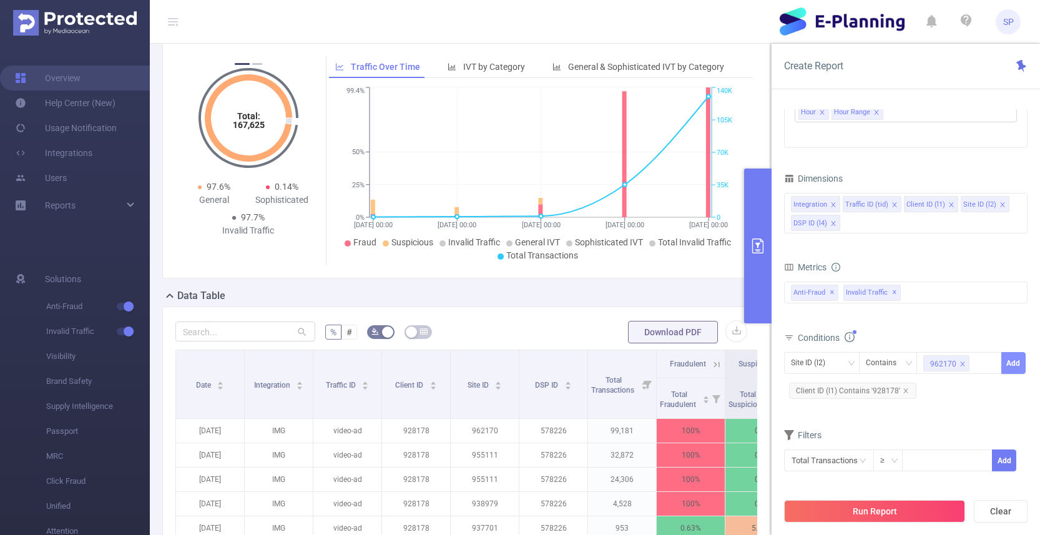
click at [1008, 366] on button "Add" at bounding box center [1013, 363] width 24 height 22
click at [913, 511] on button "Run Report" at bounding box center [874, 511] width 181 height 22
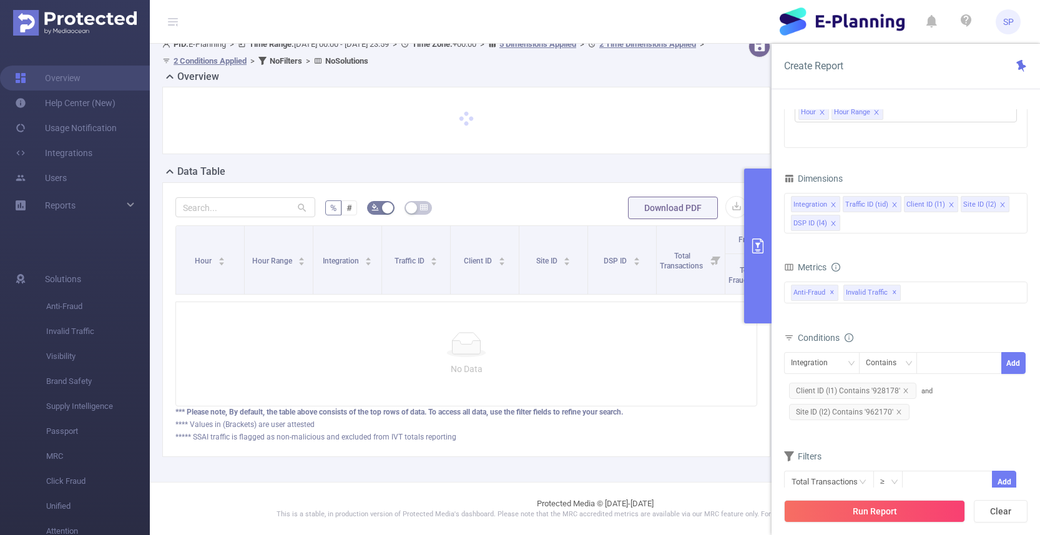
scroll to position [12, 0]
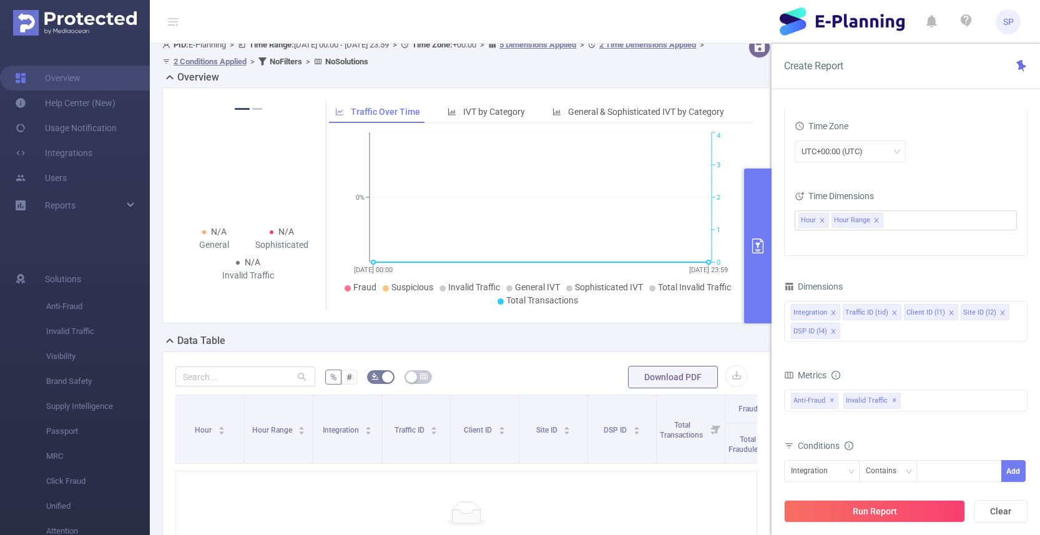
drag, startPoint x: 834, startPoint y: 333, endPoint x: 868, endPoint y: 345, distance: 35.5
click at [834, 333] on icon "icon: close" at bounding box center [833, 331] width 6 height 6
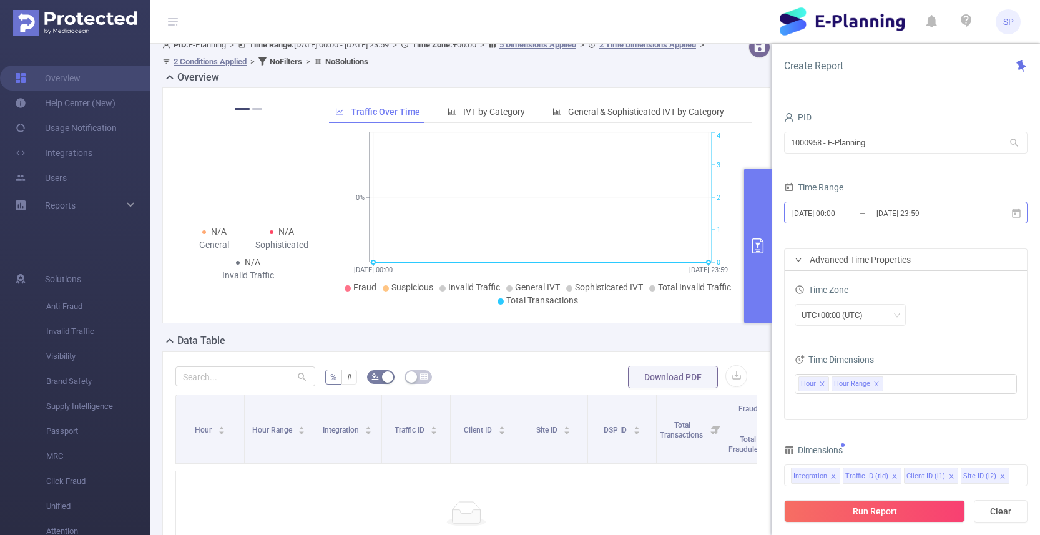
click at [824, 208] on input "[DATE] 00:00" at bounding box center [841, 213] width 101 height 17
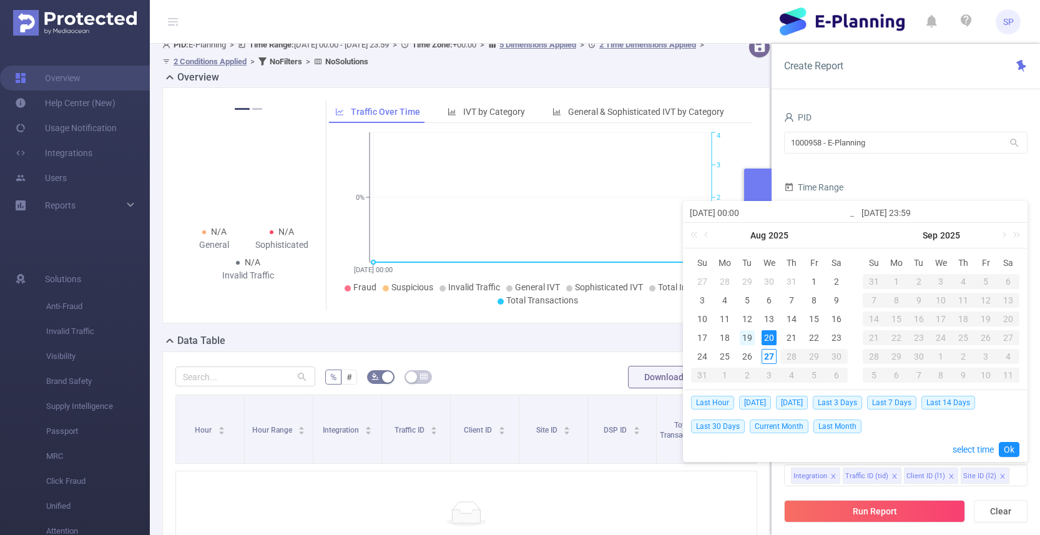
click at [747, 336] on div "19" at bounding box center [747, 337] width 15 height 15
click at [788, 339] on div "21" at bounding box center [791, 337] width 15 height 15
type input "[DATE] 00:00"
type input "[DATE] 23:59"
type input "[DATE] 00:00"
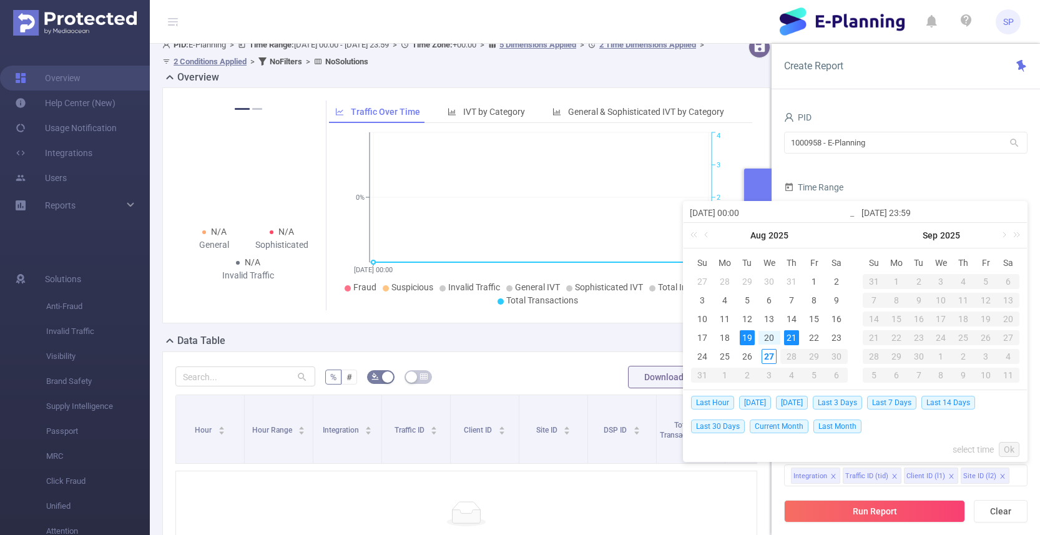
type input "[DATE] 23:59"
drag, startPoint x: 1010, startPoint y: 453, endPoint x: 1007, endPoint y: 460, distance: 8.1
click at [1010, 453] on link "Ok" at bounding box center [1009, 449] width 21 height 15
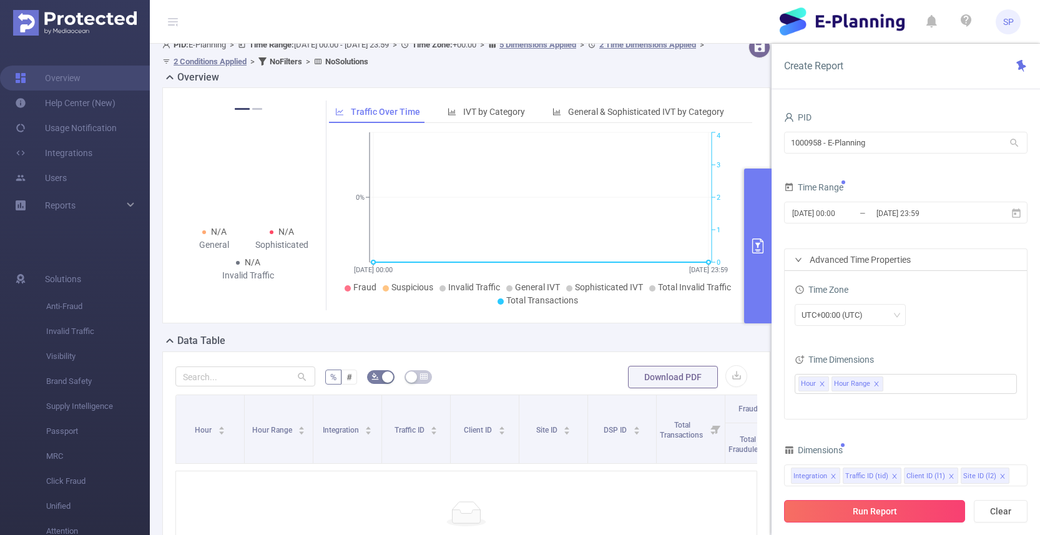
click at [907, 506] on button "Run Report" at bounding box center [874, 511] width 181 height 22
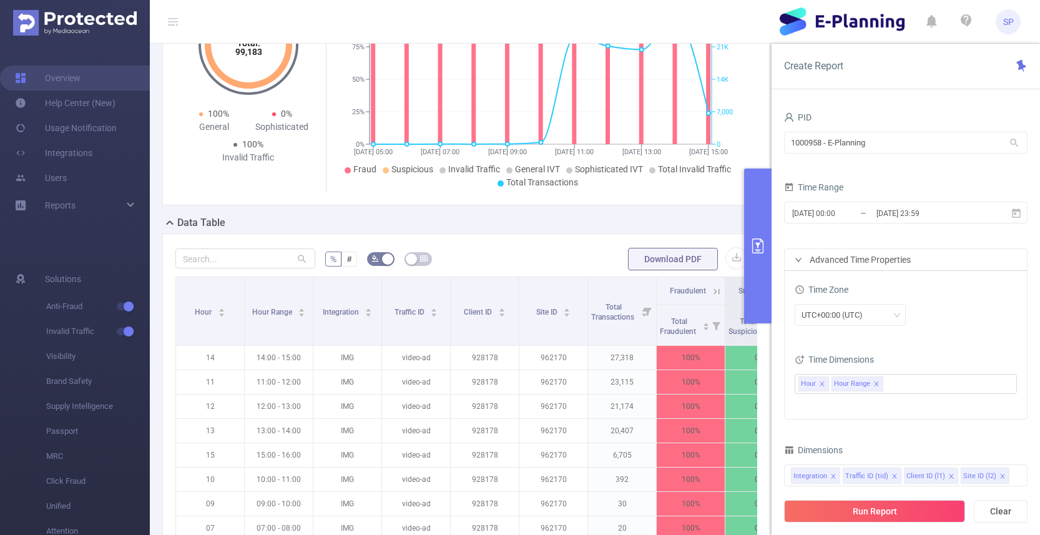
scroll to position [161, 0]
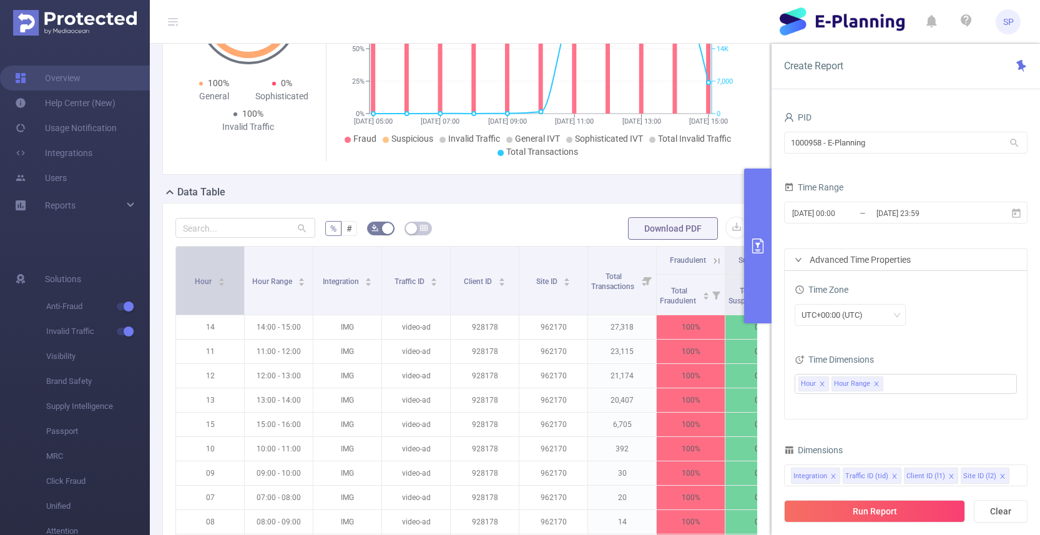
click at [225, 286] on div "Hour" at bounding box center [210, 280] width 31 height 12
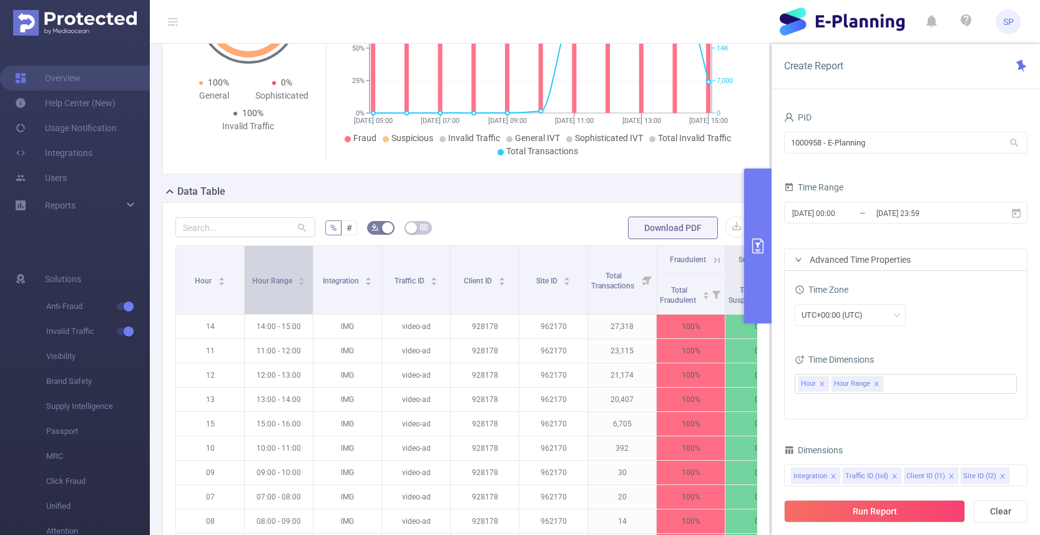
click at [287, 286] on div "Hour Range" at bounding box center [279, 279] width 54 height 12
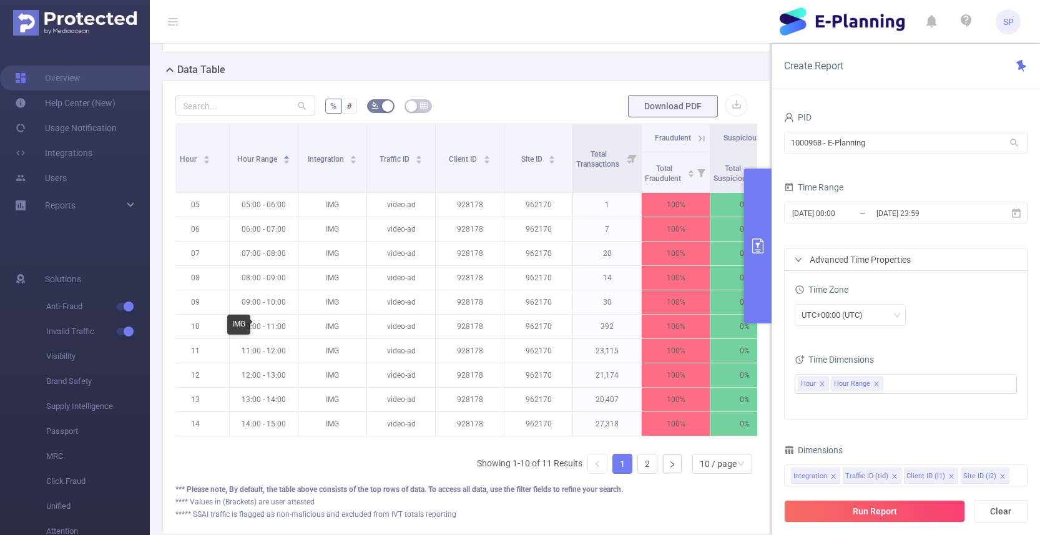
scroll to position [0, 0]
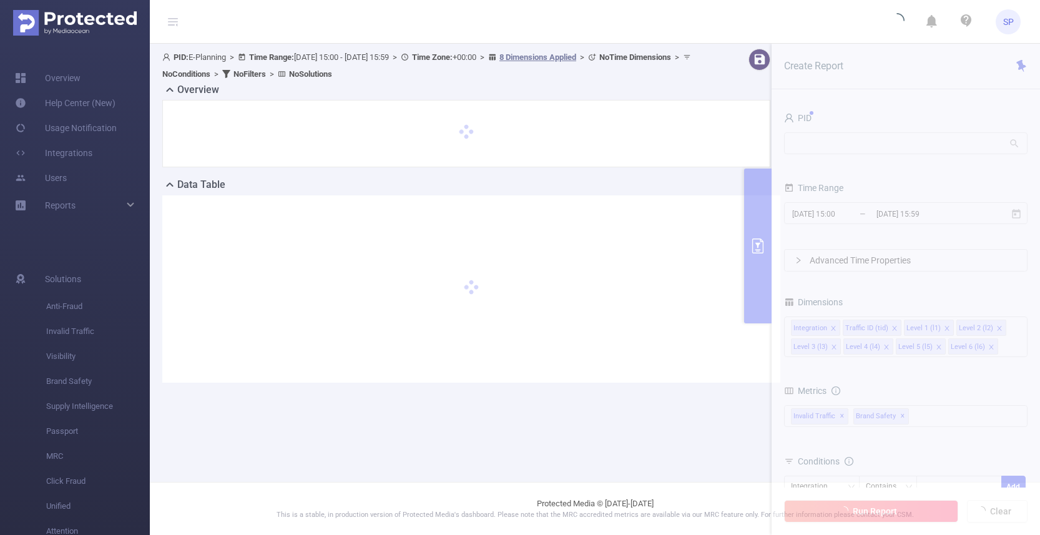
click at [751, 17] on header "SP" at bounding box center [520, 22] width 1040 height 44
click at [844, 214] on section "PID: E-Planning > Time Range: 2025-08-27 15:00 - 2025-08-27 15:59 > Time Zone: …" at bounding box center [595, 226] width 890 height 364
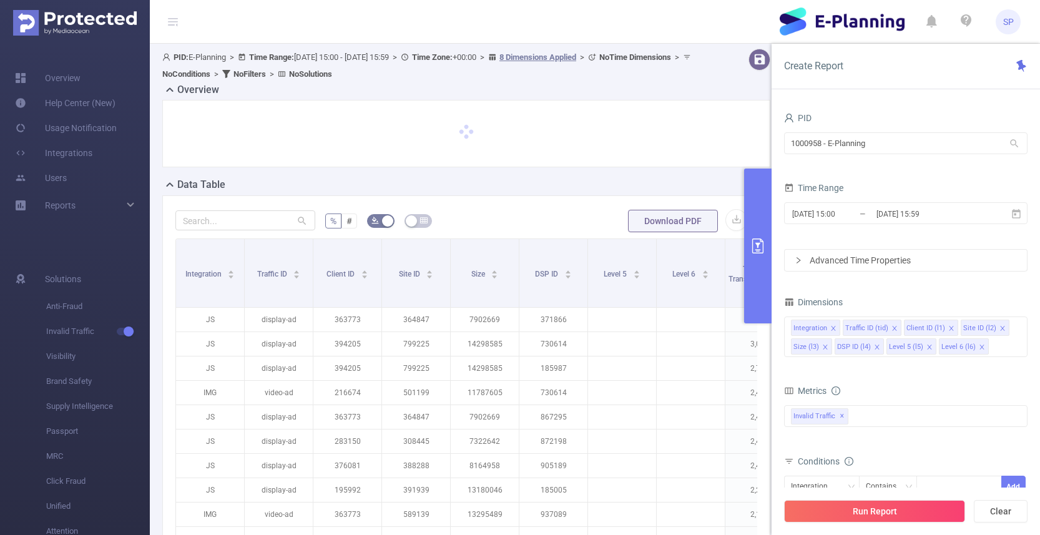
click at [847, 215] on input "[DATE] 15:00" at bounding box center [841, 213] width 101 height 17
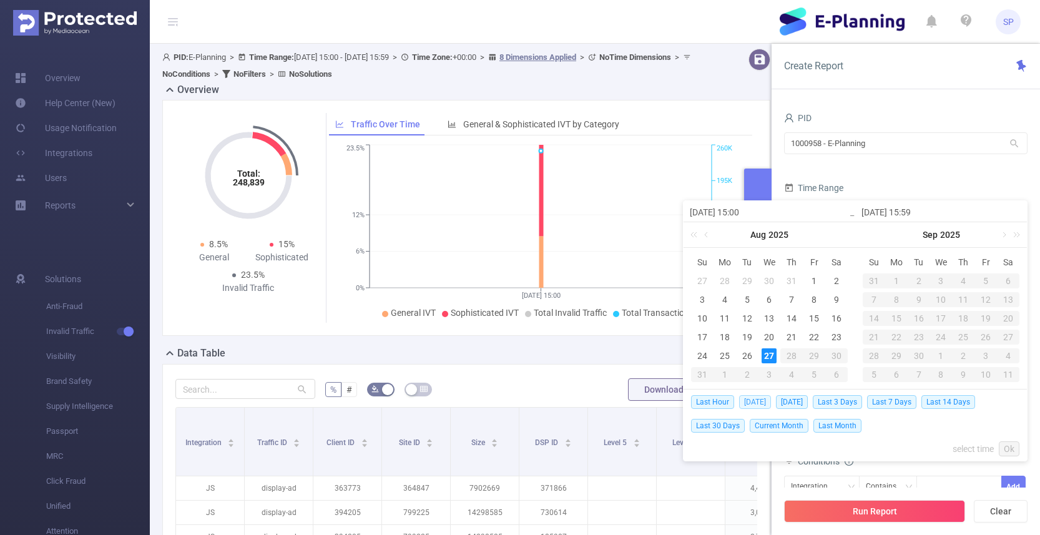
click at [756, 403] on span "[DATE]" at bounding box center [755, 402] width 32 height 14
type input "[DATE] 00:00"
type input "[DATE] 23:59"
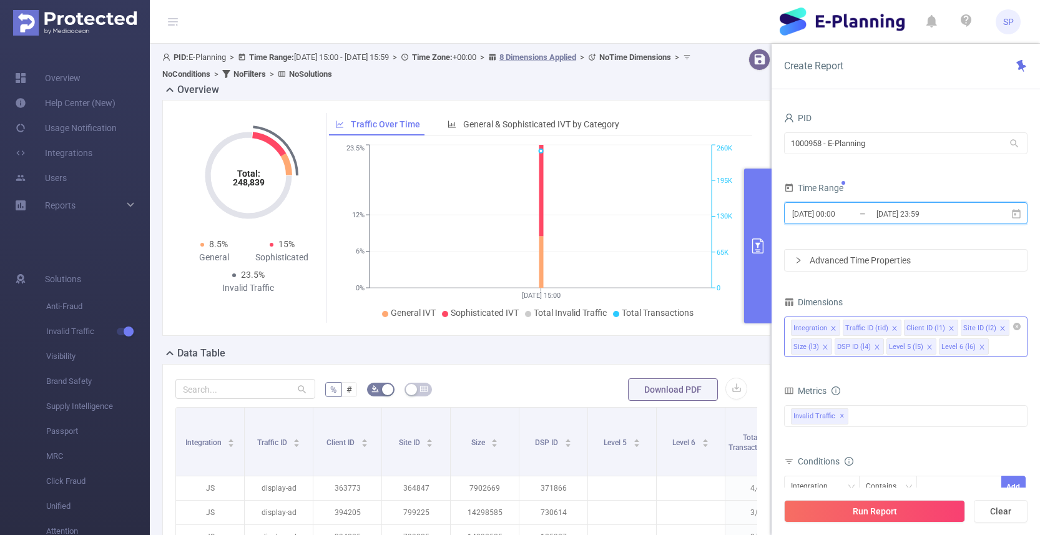
click at [979, 347] on icon "icon: close" at bounding box center [981, 347] width 4 height 4
click at [927, 347] on icon "icon: close" at bounding box center [929, 347] width 4 height 4
click at [876, 347] on icon "icon: close" at bounding box center [876, 347] width 4 height 4
click at [825, 348] on icon "icon: close" at bounding box center [825, 347] width 6 height 6
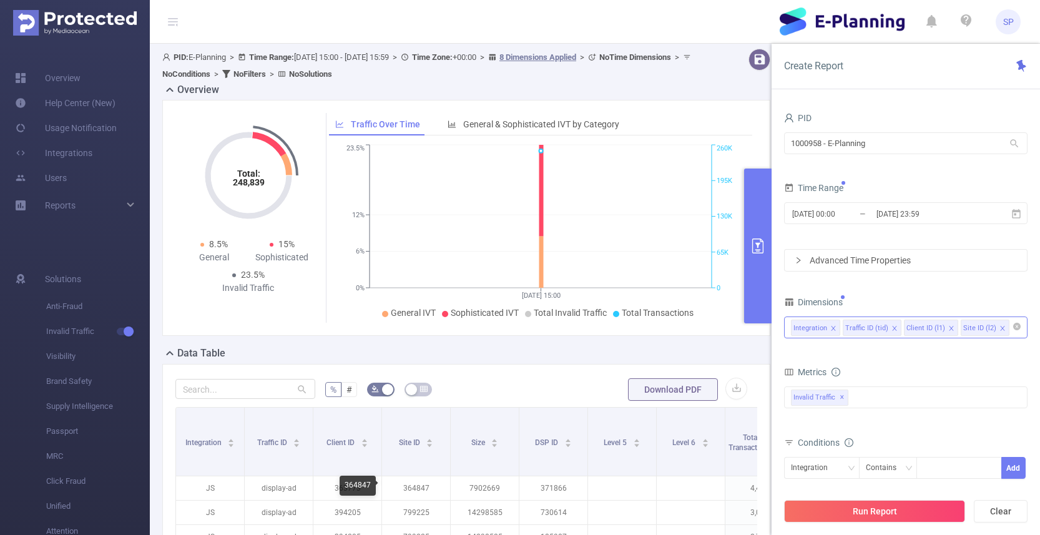
click at [347, 482] on div "364847" at bounding box center [358, 486] width 36 height 20
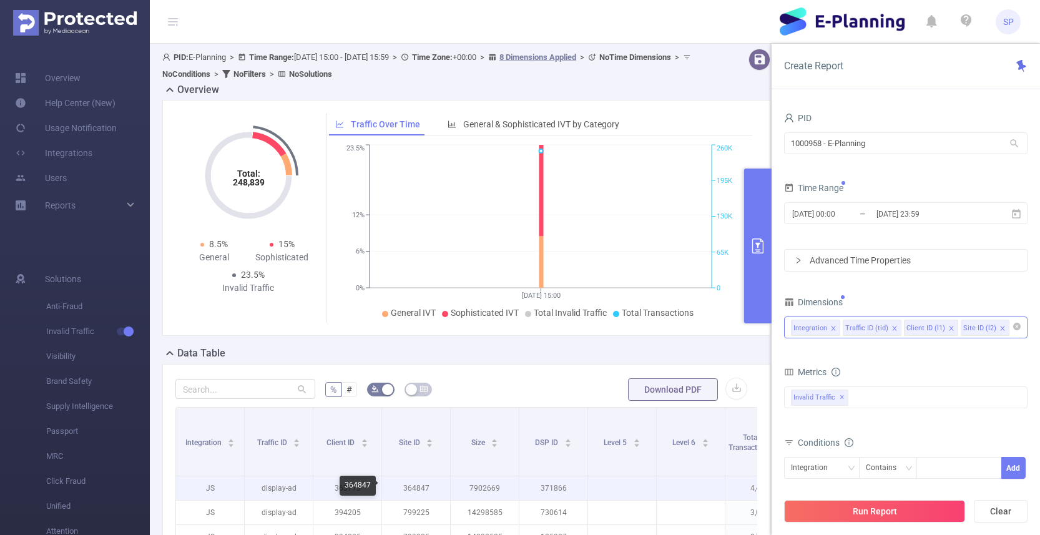
click at [331, 486] on p "363773" at bounding box center [347, 488] width 68 height 24
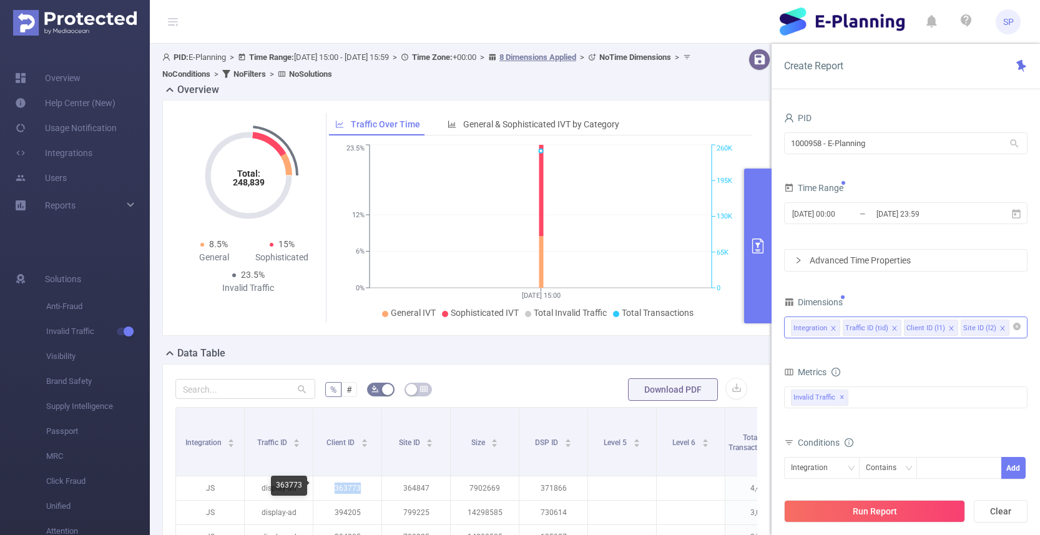
copy p "363773"
click at [999, 331] on icon "icon: close" at bounding box center [1002, 328] width 6 height 6
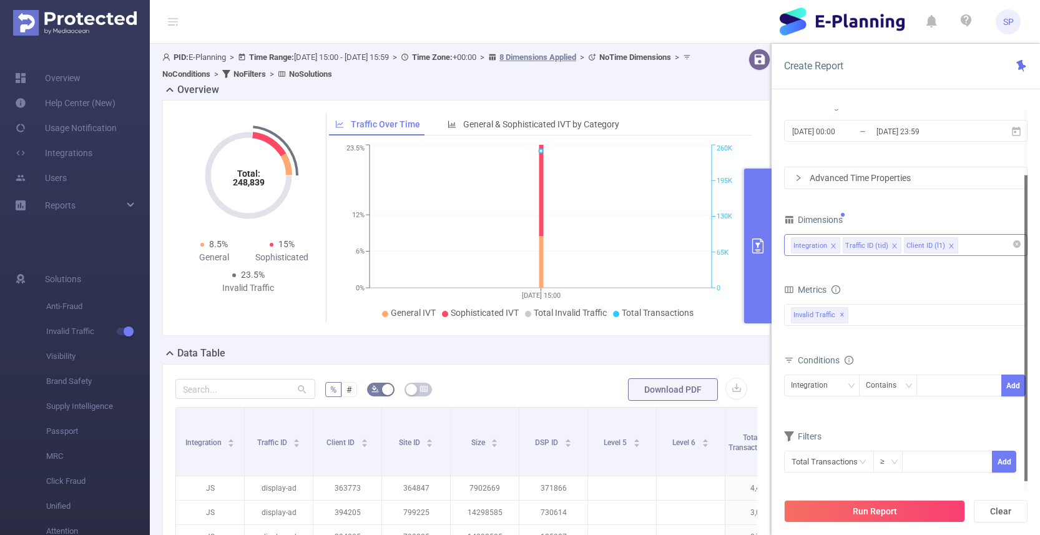
click at [842, 404] on div "Integration Contains Add" at bounding box center [905, 390] width 243 height 36
click at [844, 386] on div "Integration" at bounding box center [822, 383] width 62 height 21
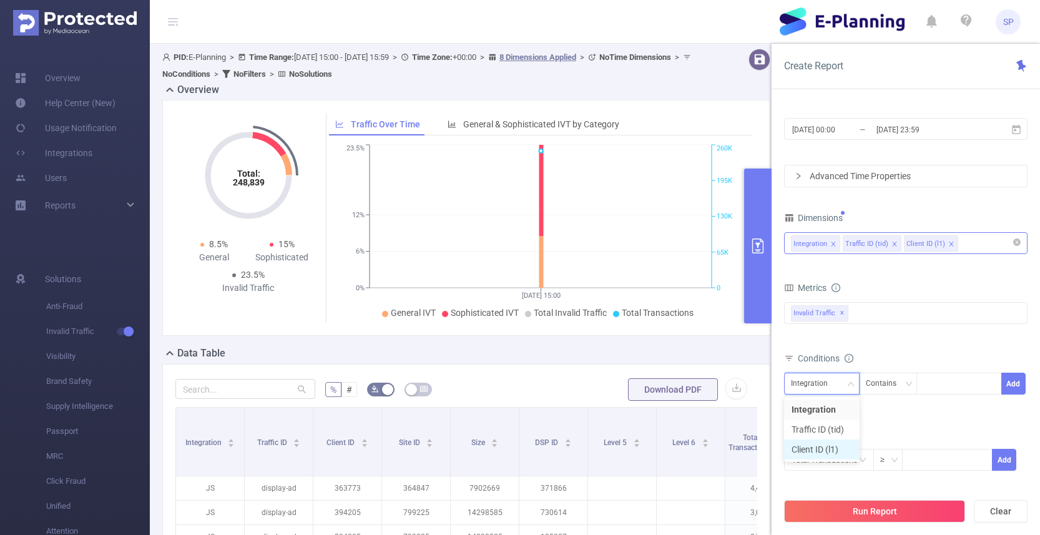
click at [823, 444] on li "Client ID (l1)" at bounding box center [822, 449] width 76 height 20
click at [958, 381] on div at bounding box center [959, 383] width 72 height 21
paste input "363773"
type input "363773"
click at [1016, 390] on button "Add" at bounding box center [1013, 384] width 24 height 22
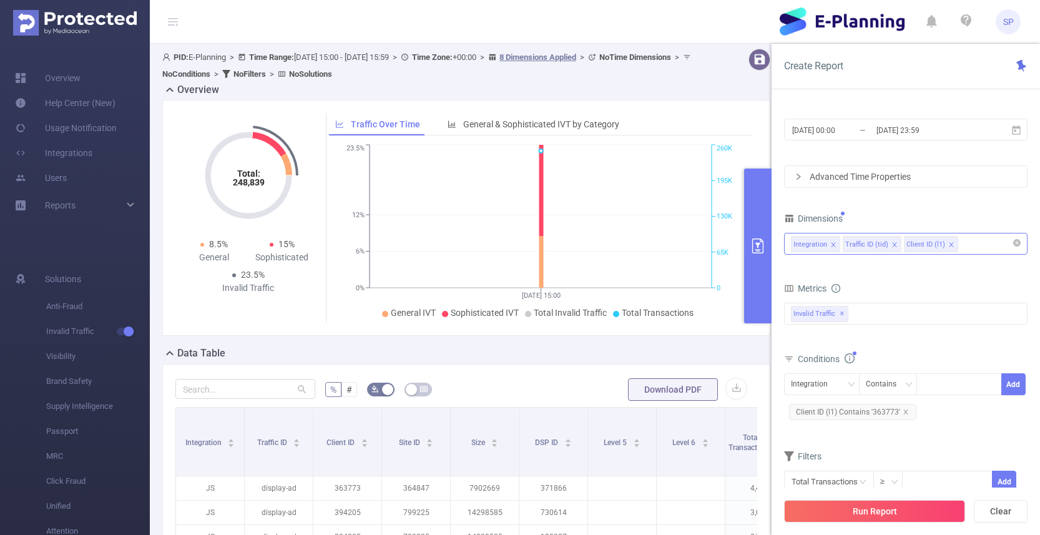
click at [973, 413] on div "Integration Contains Add Client ID (l1) Contains '363773'" at bounding box center [905, 397] width 243 height 49
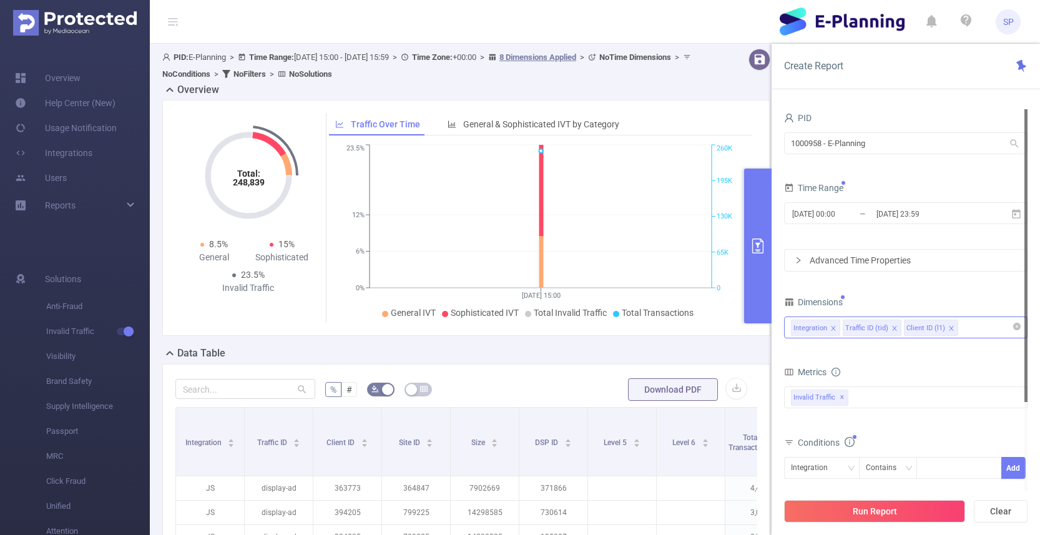
click at [852, 269] on div "Advanced Time Properties" at bounding box center [906, 260] width 242 height 21
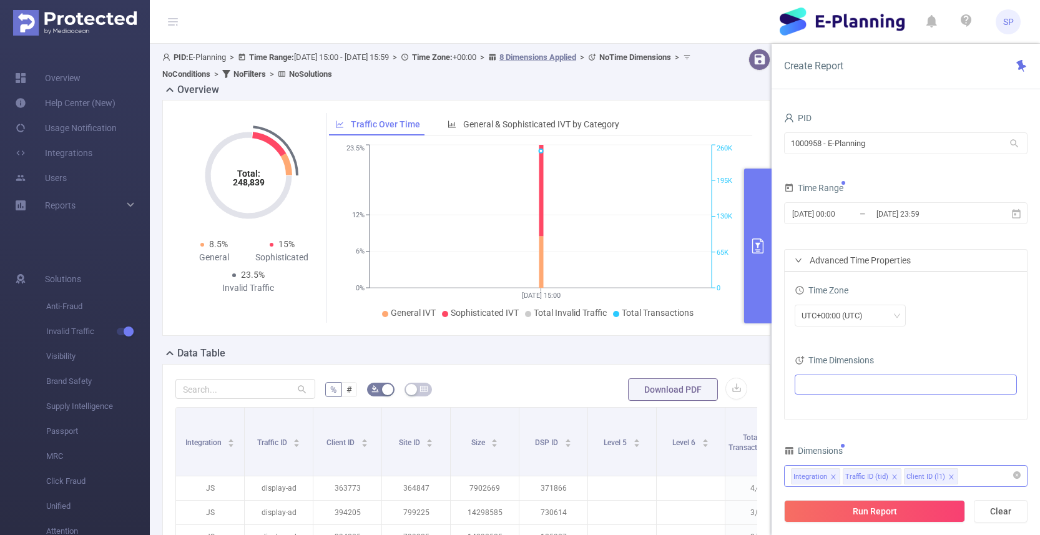
click at [833, 381] on ul at bounding box center [900, 384] width 205 height 19
click at [831, 451] on span "Time Properties" at bounding box center [858, 451] width 61 height 10
click at [939, 334] on div "Time Zone UTC+00:00 (UTC)" at bounding box center [906, 308] width 222 height 55
click at [893, 510] on button "Run Report" at bounding box center [874, 511] width 181 height 22
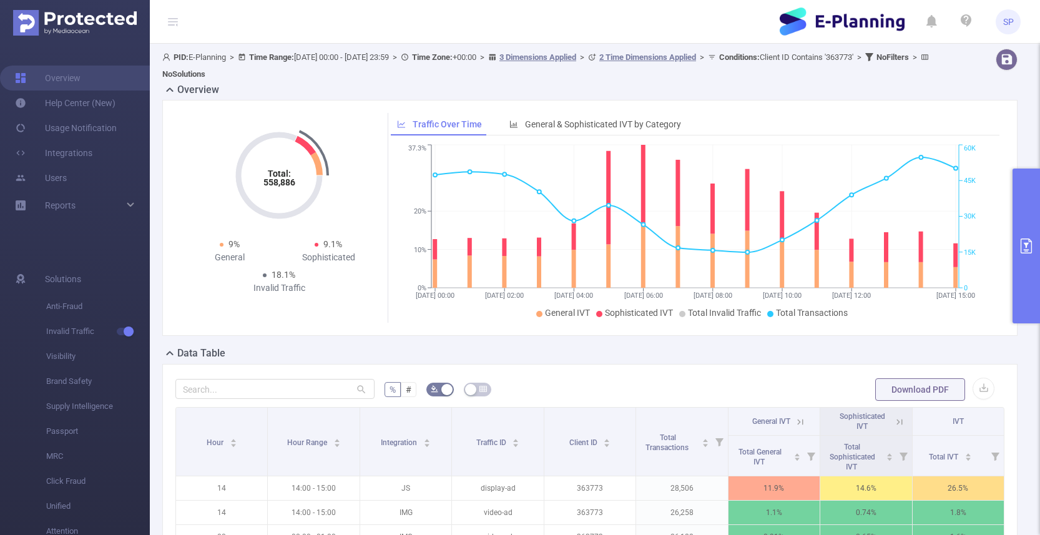
click at [1013, 239] on button "primary" at bounding box center [1025, 246] width 27 height 155
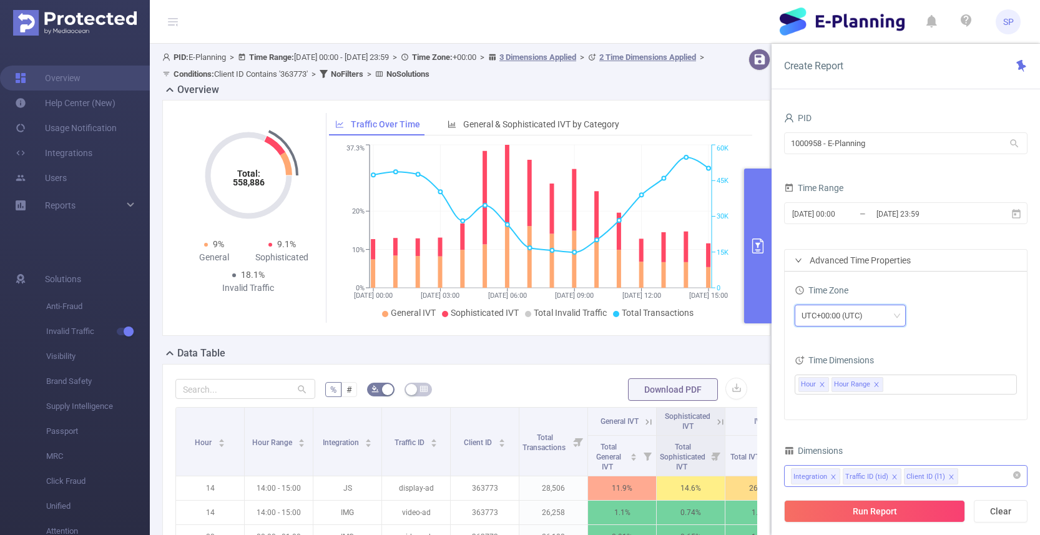
click at [842, 316] on div "UTC+00:00 (UTC)" at bounding box center [836, 315] width 70 height 21
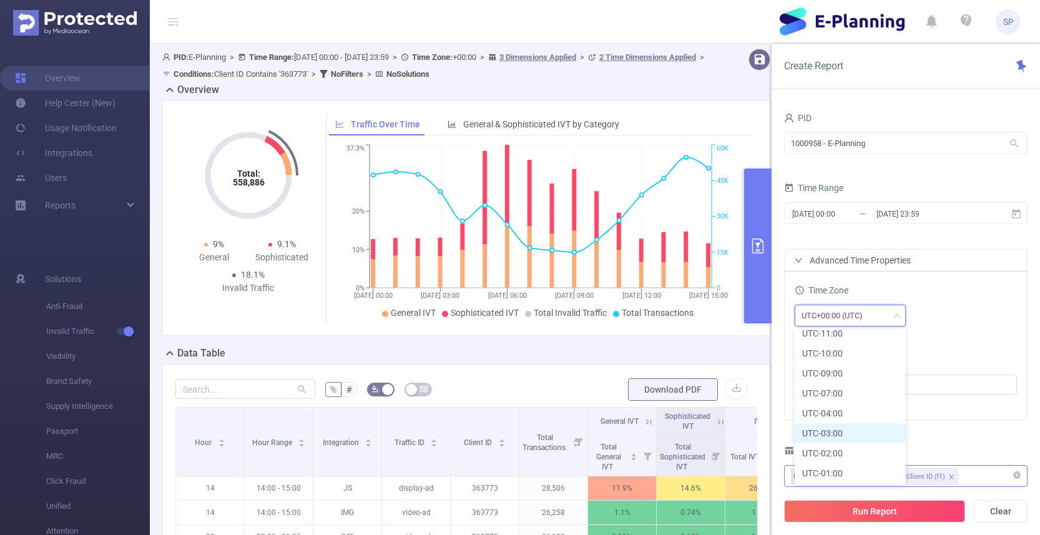
click at [849, 438] on li "UTC-03:00" at bounding box center [850, 433] width 111 height 20
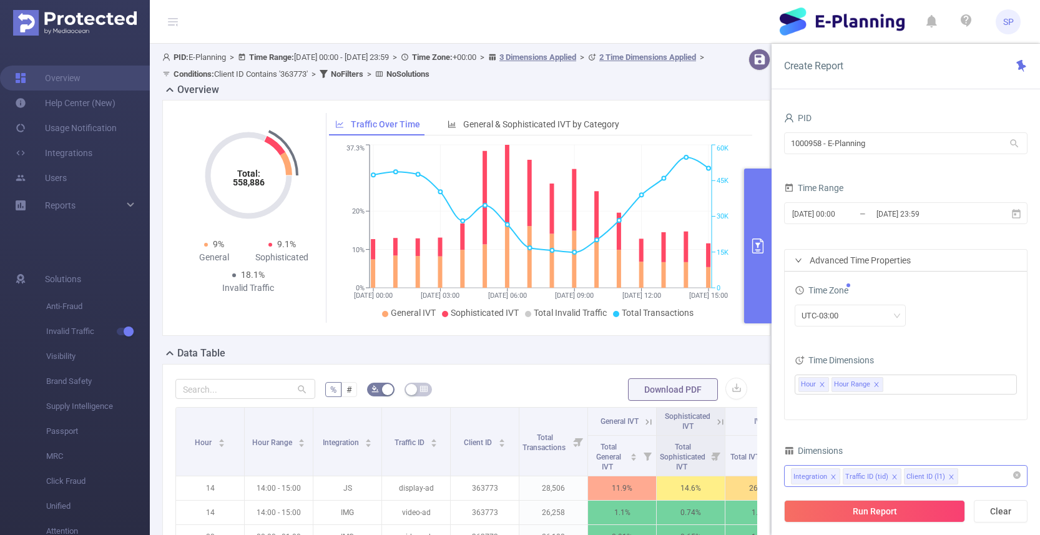
click at [979, 329] on div "UTC-03:00" at bounding box center [906, 316] width 222 height 29
click at [886, 512] on button "Run Report" at bounding box center [874, 511] width 181 height 22
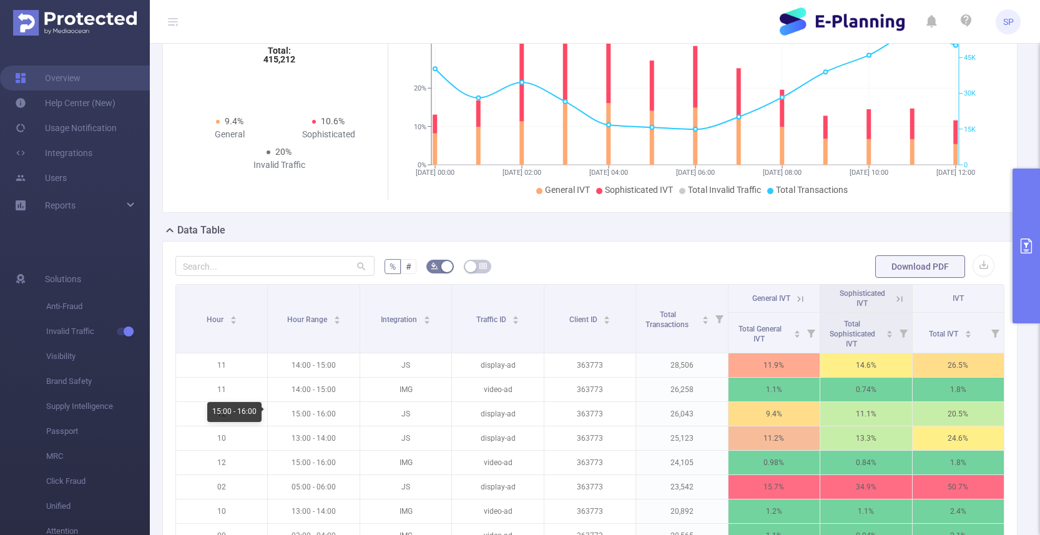
scroll to position [188, 0]
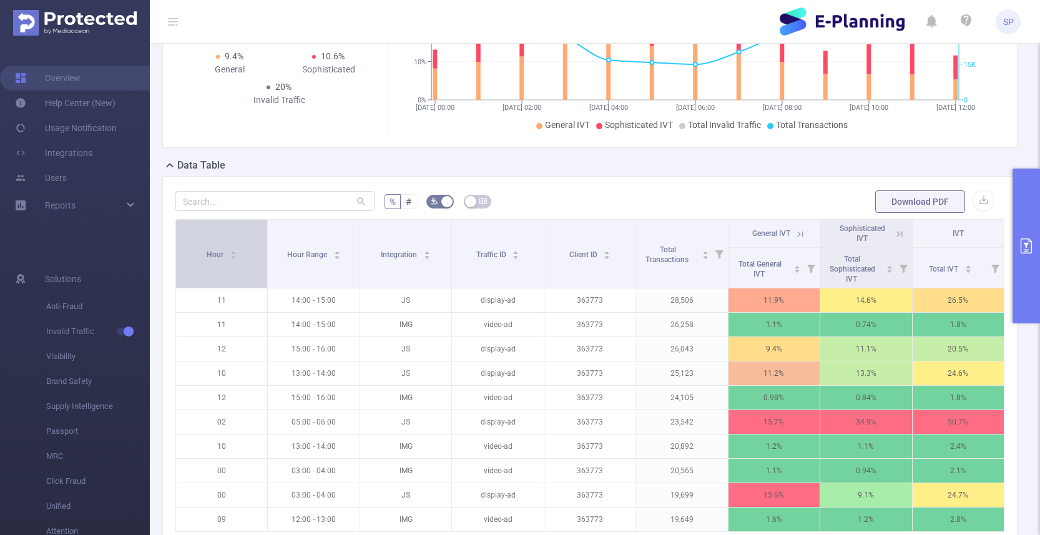
click at [218, 258] on span "Hour" at bounding box center [216, 254] width 19 height 9
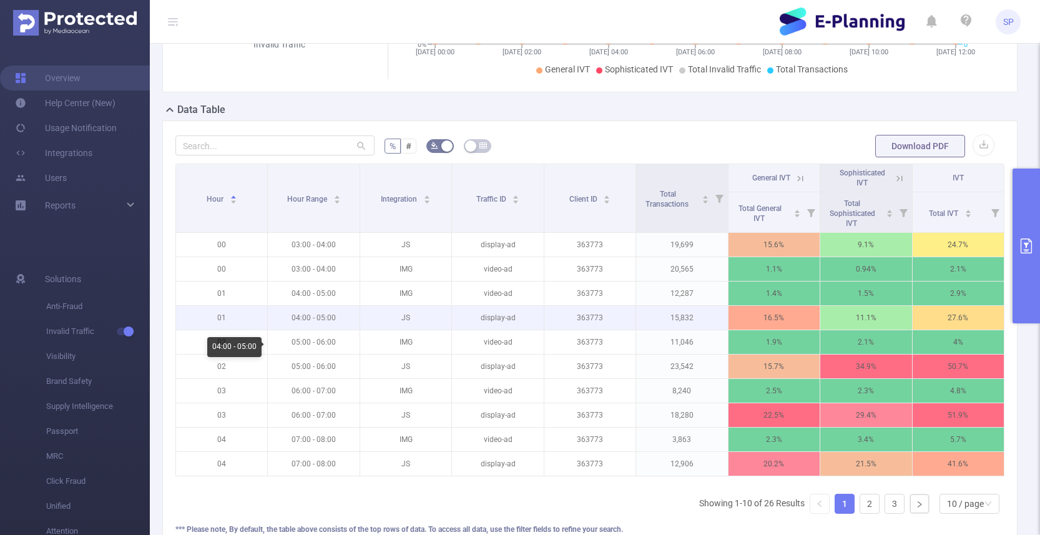
scroll to position [244, 0]
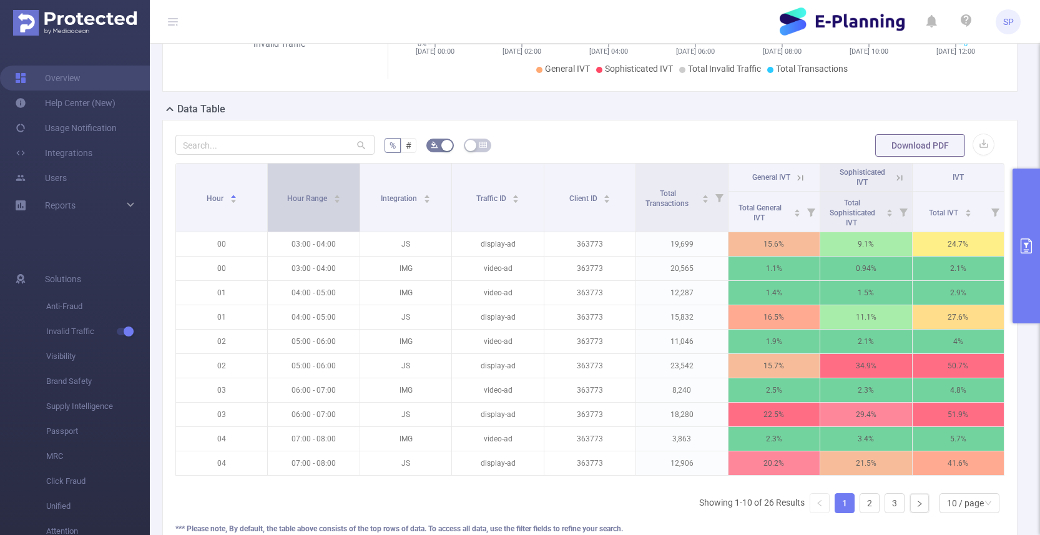
click at [306, 191] on span "Hour Range" at bounding box center [308, 197] width 42 height 12
click at [306, 197] on span "Hour Range" at bounding box center [308, 198] width 42 height 9
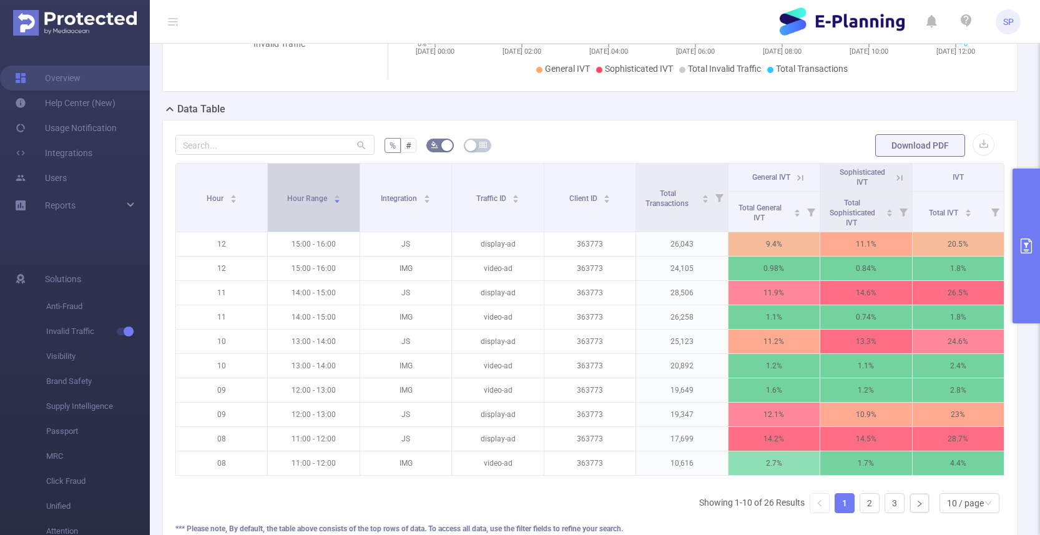
click at [306, 197] on span "Hour Range" at bounding box center [308, 198] width 42 height 9
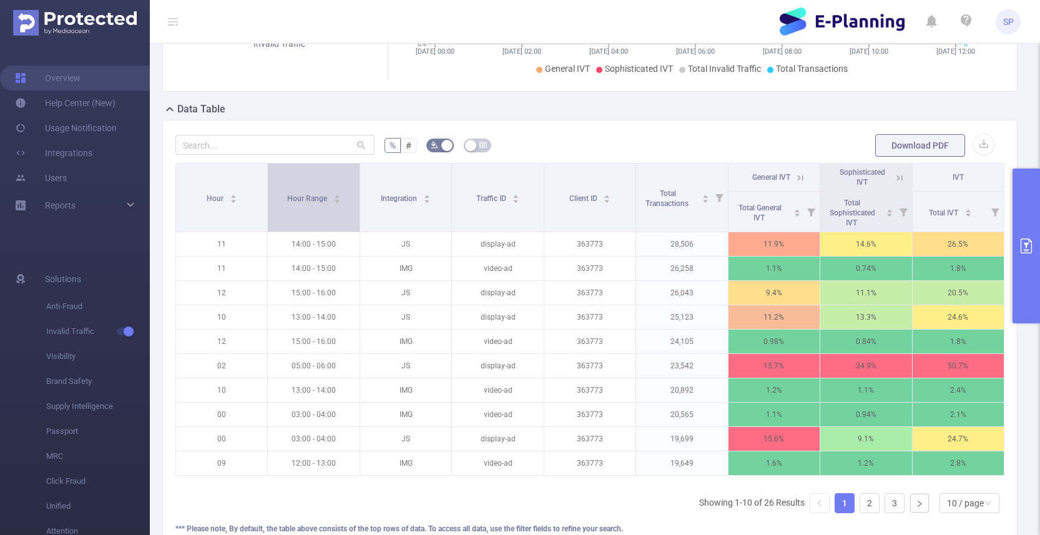
click at [323, 191] on div "Hour Range" at bounding box center [314, 197] width 54 height 12
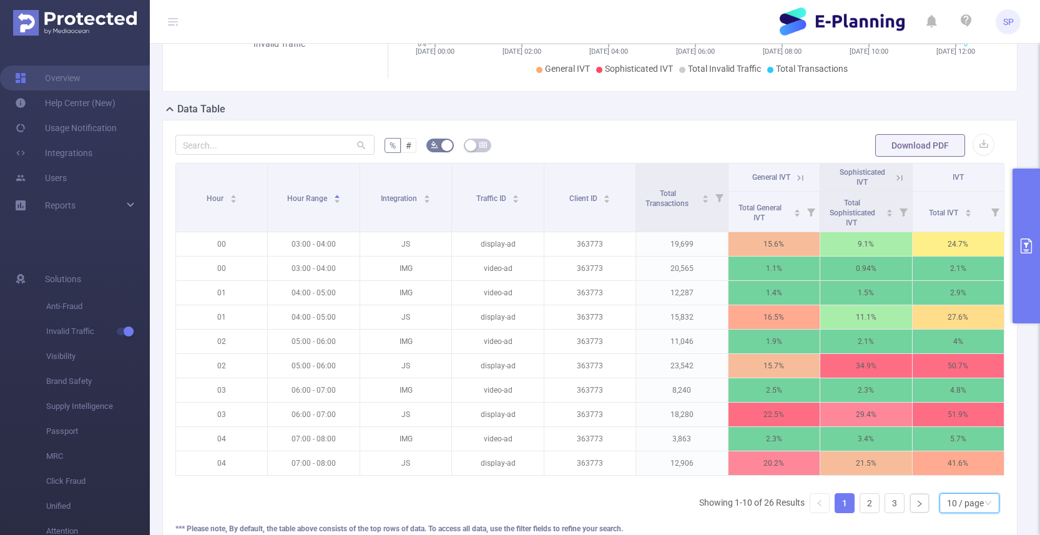
click at [962, 504] on div "10 / page" at bounding box center [965, 503] width 37 height 19
click at [966, 480] on li "50 / page" at bounding box center [969, 481] width 60 height 20
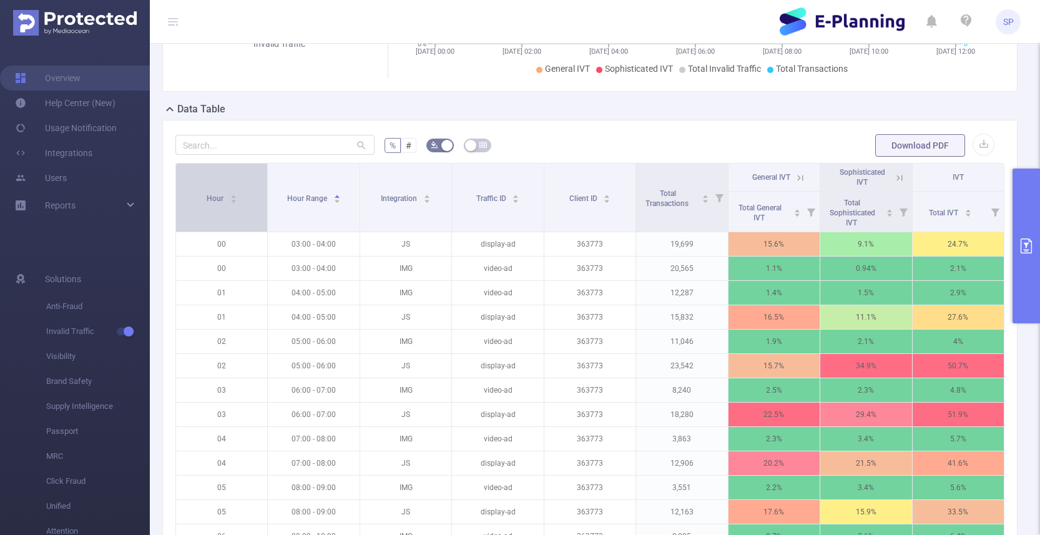
click at [237, 202] on div "Hour" at bounding box center [222, 197] width 31 height 12
click at [227, 203] on div "Hour" at bounding box center [222, 197] width 31 height 12
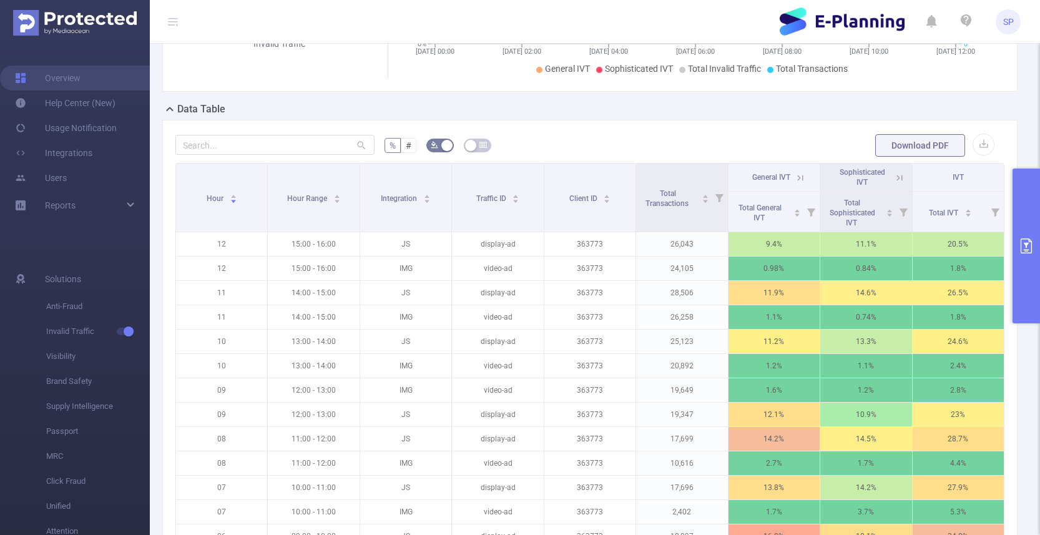
click at [542, 15] on header "SP" at bounding box center [520, 22] width 1040 height 44
click at [326, 198] on span "Hour Range" at bounding box center [308, 198] width 42 height 9
